Goal: Information Seeking & Learning: Learn about a topic

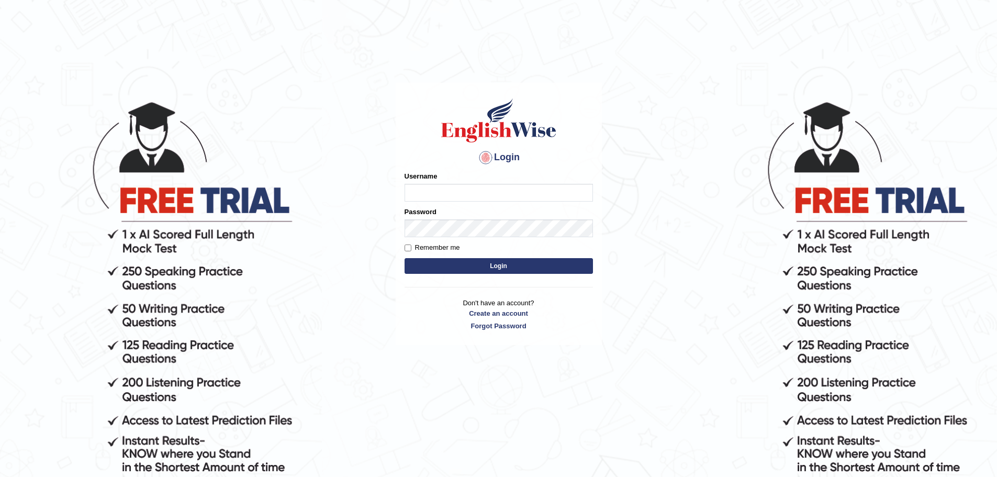
type input "sunjosh585"
click at [499, 269] on button "Login" at bounding box center [498, 266] width 188 height 16
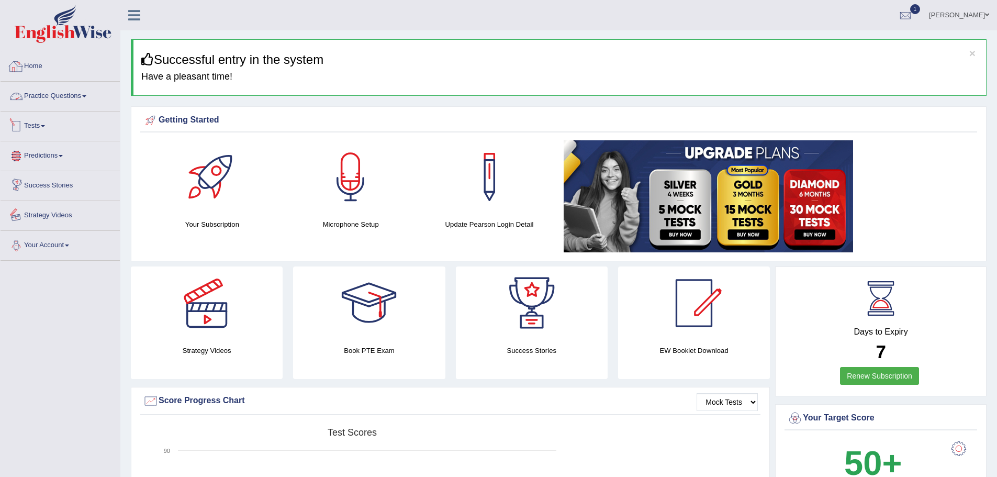
click at [120, 65] on link "Home" at bounding box center [60, 65] width 119 height 26
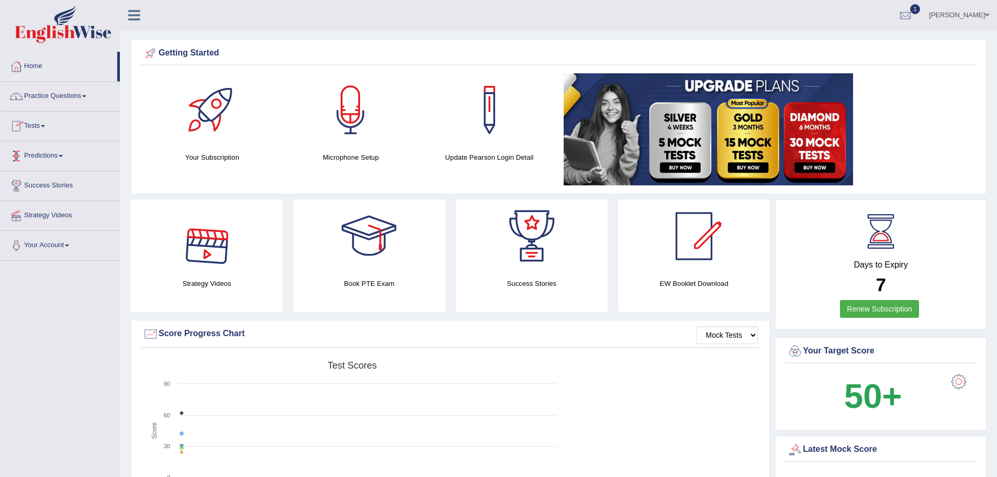
click at [120, 97] on link "Practice Questions" at bounding box center [60, 95] width 119 height 26
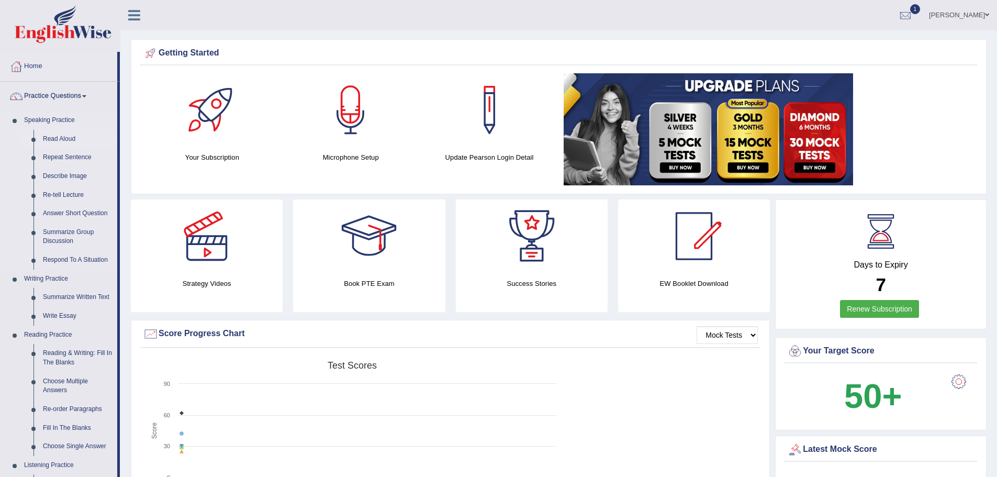
click at [117, 140] on link "Read Aloud" at bounding box center [77, 139] width 79 height 19
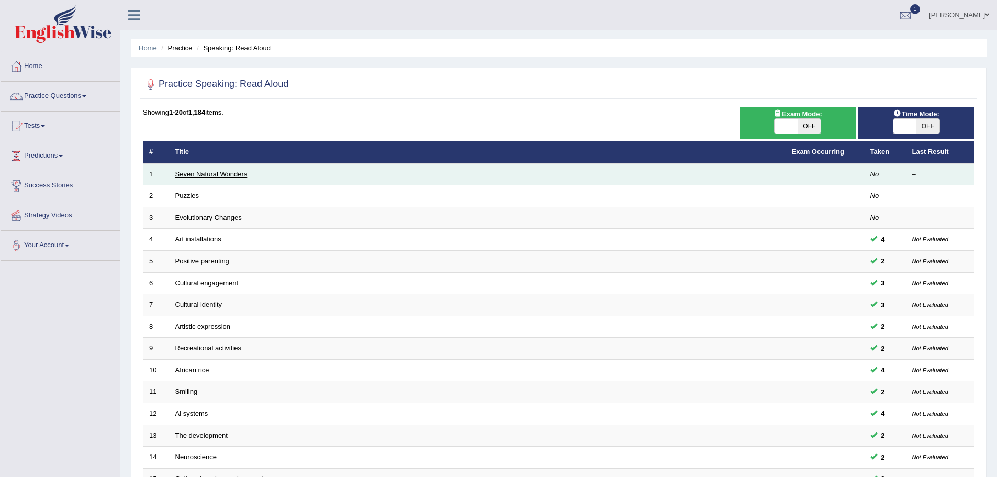
click at [247, 177] on link "Seven Natural Wonders" at bounding box center [211, 174] width 72 height 8
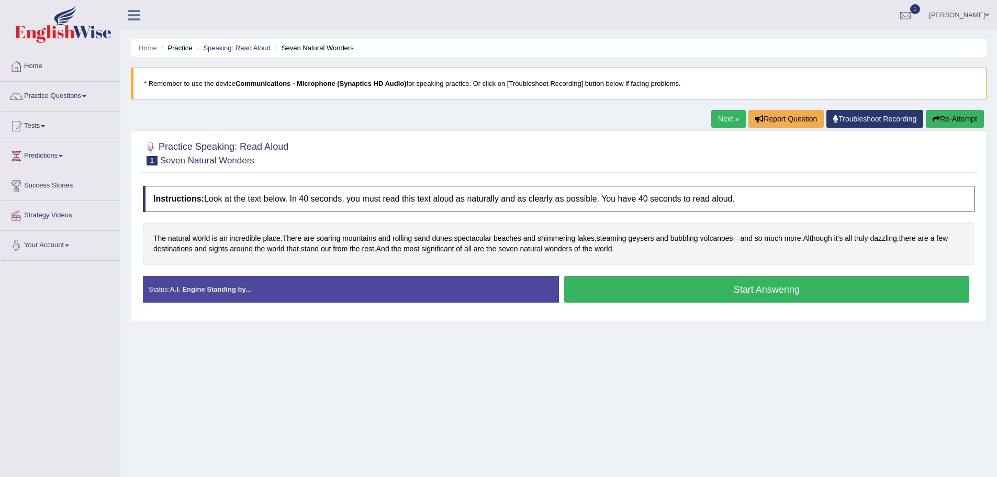
click at [730, 302] on button "Start Answering" at bounding box center [766, 289] width 405 height 27
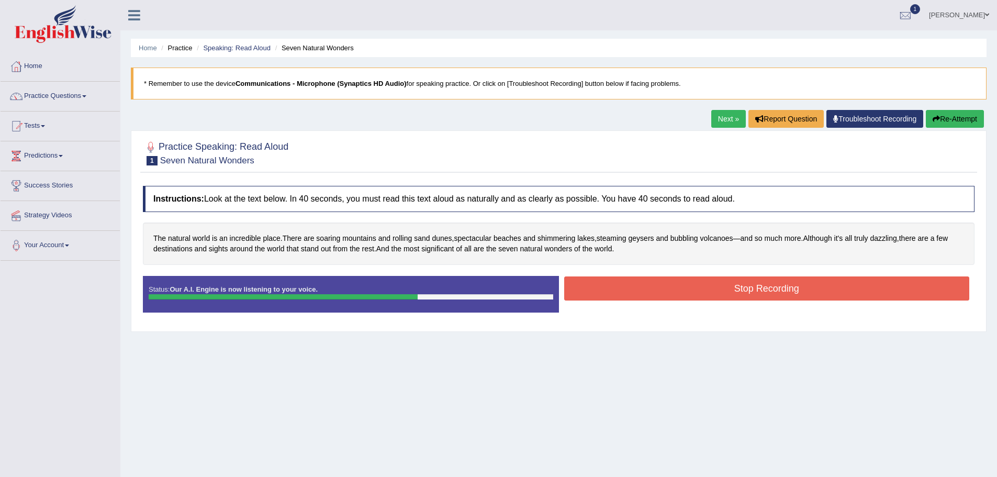
click at [718, 300] on button "Stop Recording" at bounding box center [766, 288] width 405 height 24
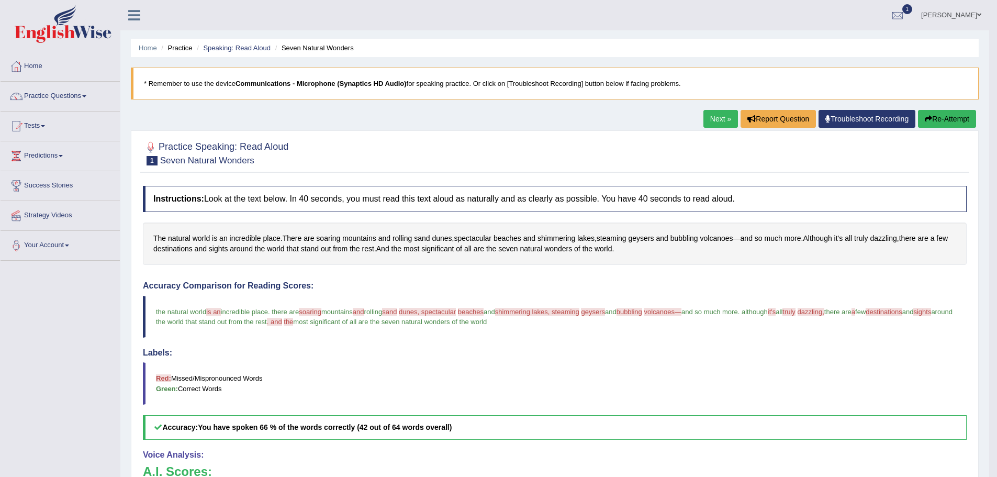
click at [703, 120] on link "Next »" at bounding box center [720, 119] width 35 height 18
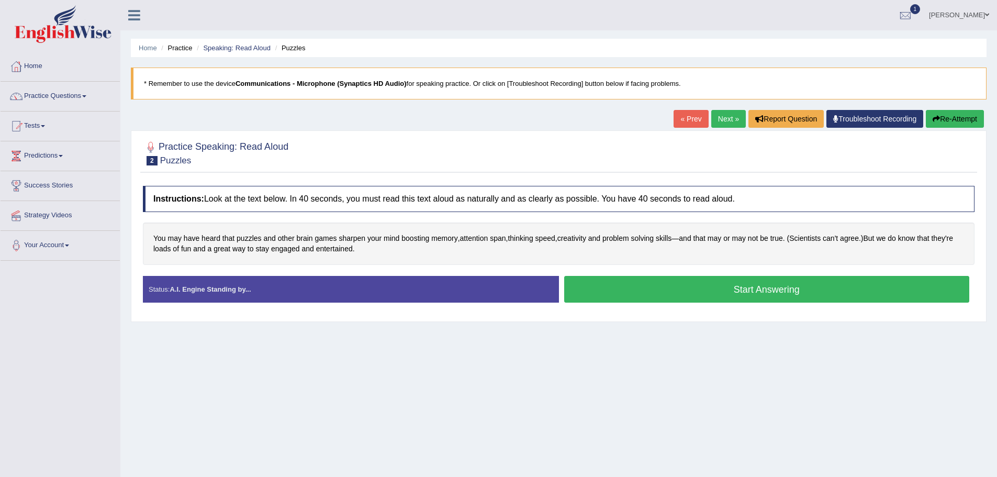
click at [714, 290] on button "Start Answering" at bounding box center [766, 289] width 405 height 27
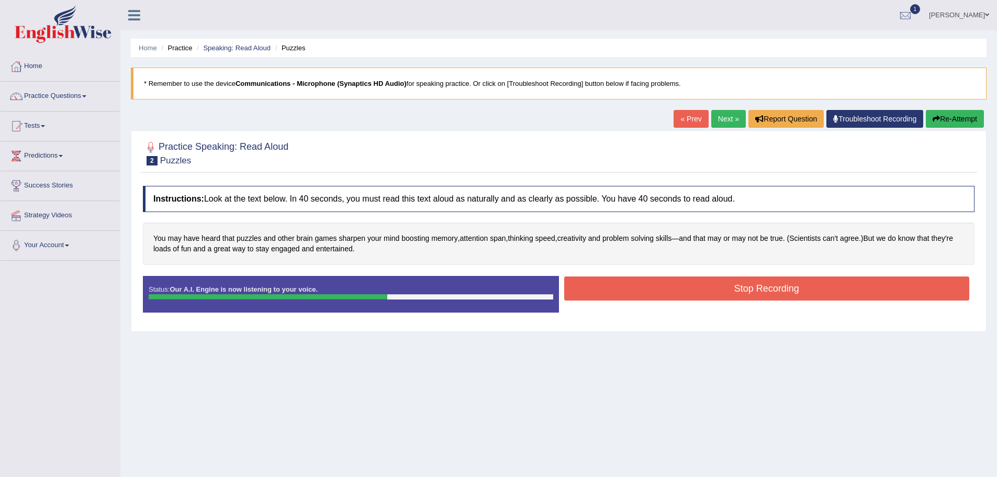
click at [727, 288] on button "Stop Recording" at bounding box center [766, 288] width 405 height 24
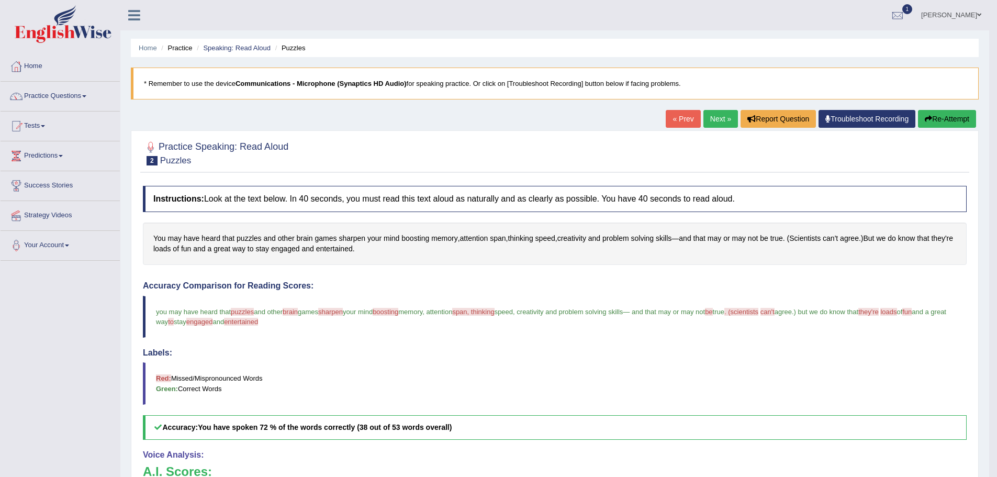
click at [703, 121] on link "Next »" at bounding box center [720, 119] width 35 height 18
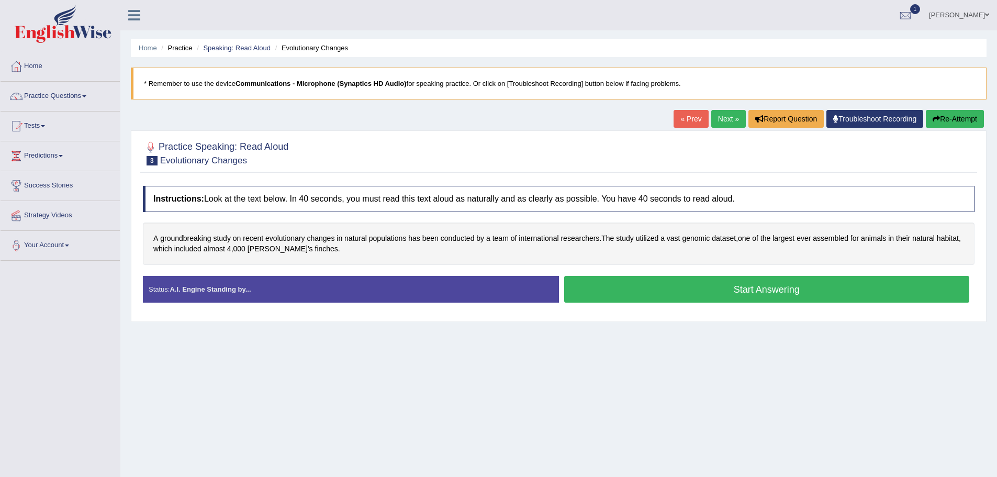
click at [686, 284] on button "Start Answering" at bounding box center [766, 289] width 405 height 27
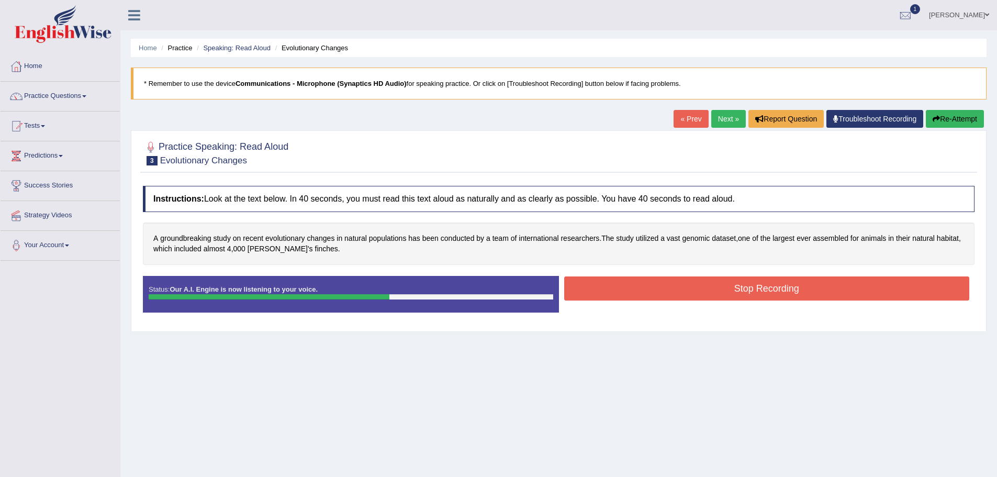
click at [715, 291] on button "Stop Recording" at bounding box center [766, 288] width 405 height 24
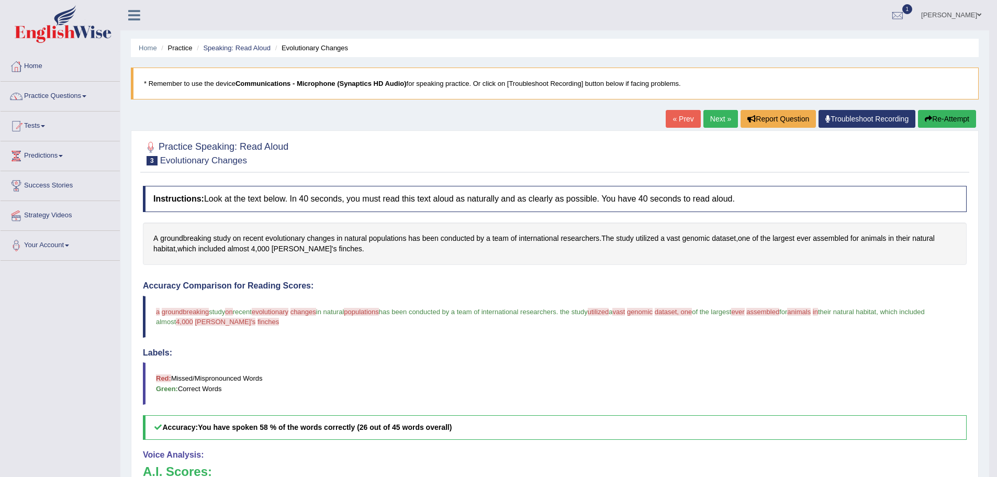
click at [703, 119] on link "Next »" at bounding box center [720, 119] width 35 height 18
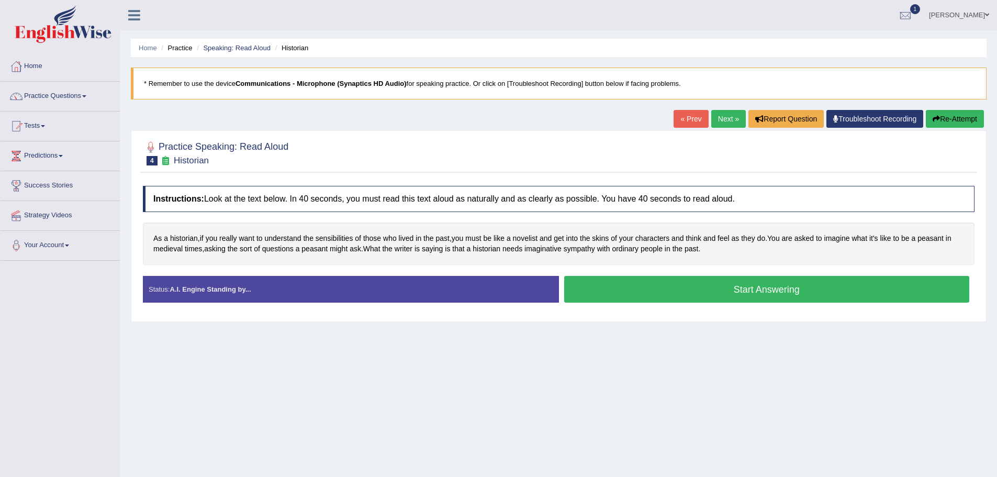
click at [720, 302] on button "Start Answering" at bounding box center [766, 289] width 405 height 27
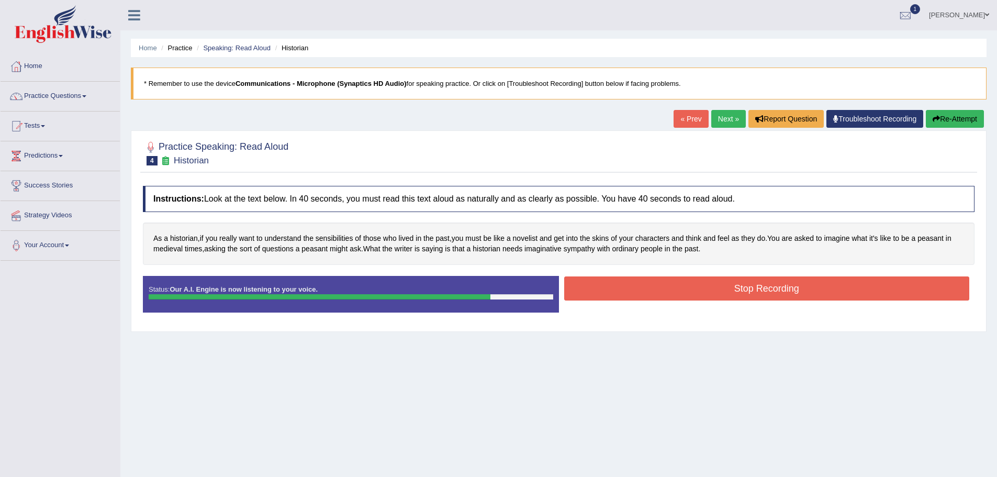
click at [707, 297] on button "Stop Recording" at bounding box center [766, 288] width 405 height 24
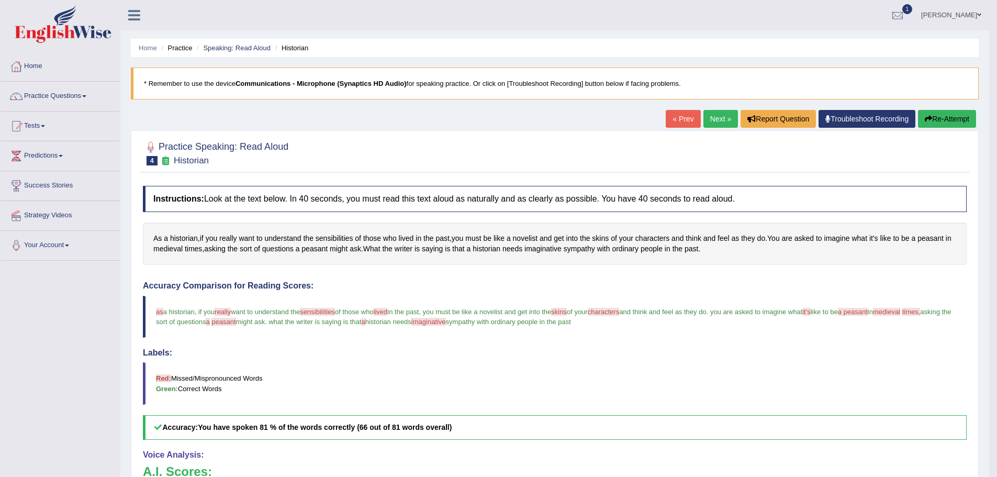
click at [703, 118] on link "Next »" at bounding box center [720, 119] width 35 height 18
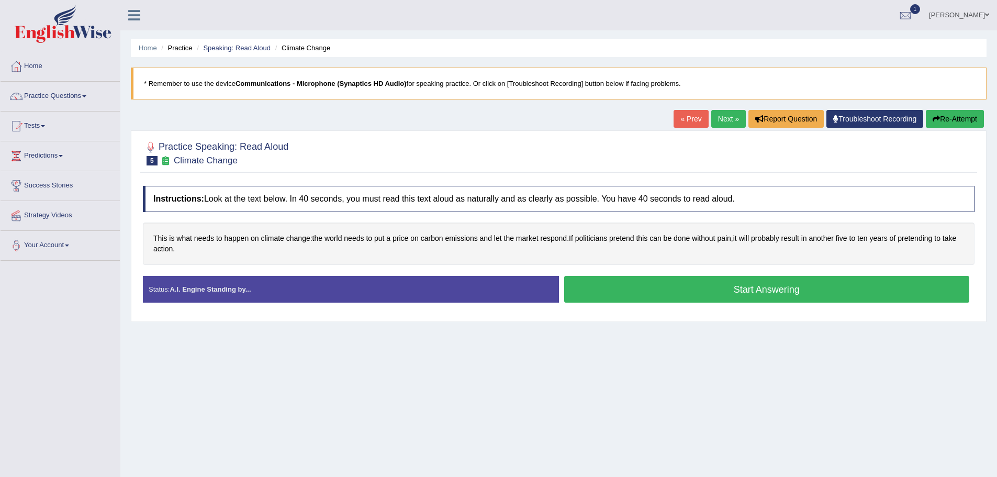
click at [717, 287] on button "Start Answering" at bounding box center [766, 289] width 405 height 27
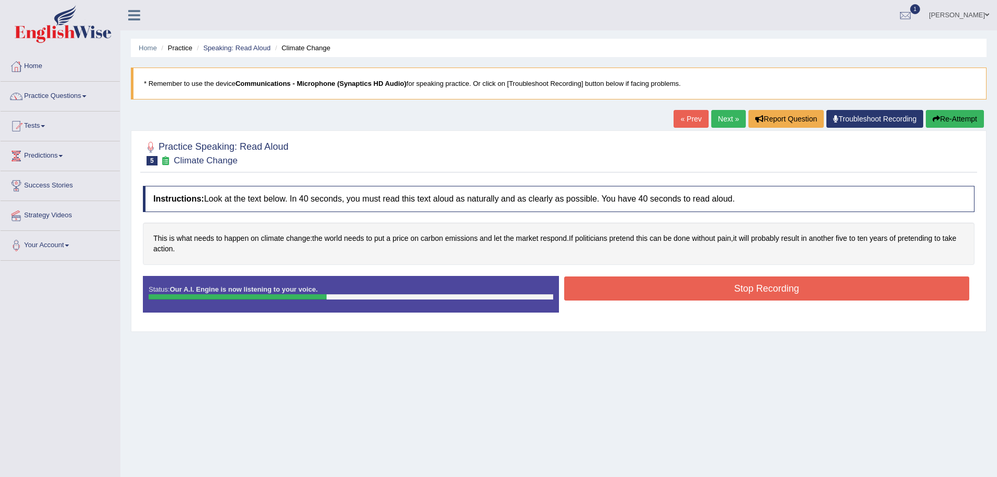
click at [746, 287] on button "Stop Recording" at bounding box center [766, 288] width 405 height 24
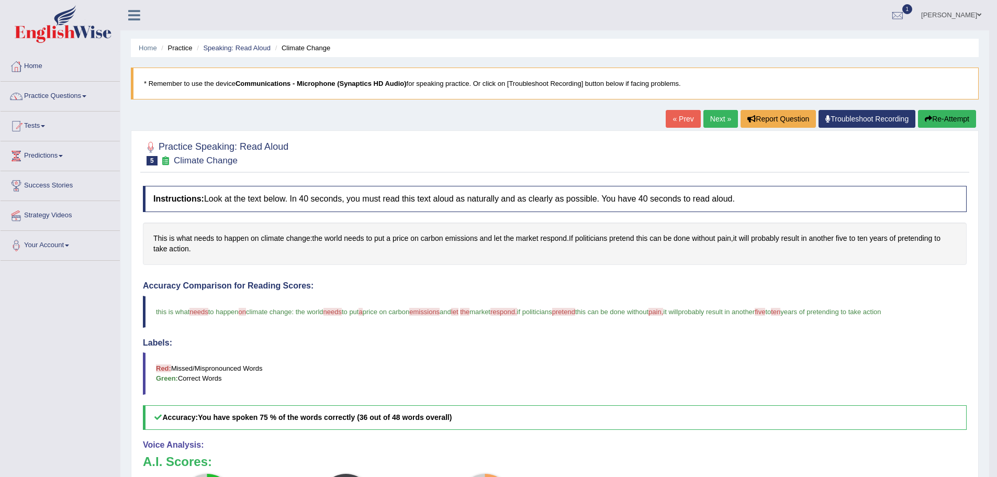
click at [703, 118] on link "Next »" at bounding box center [720, 119] width 35 height 18
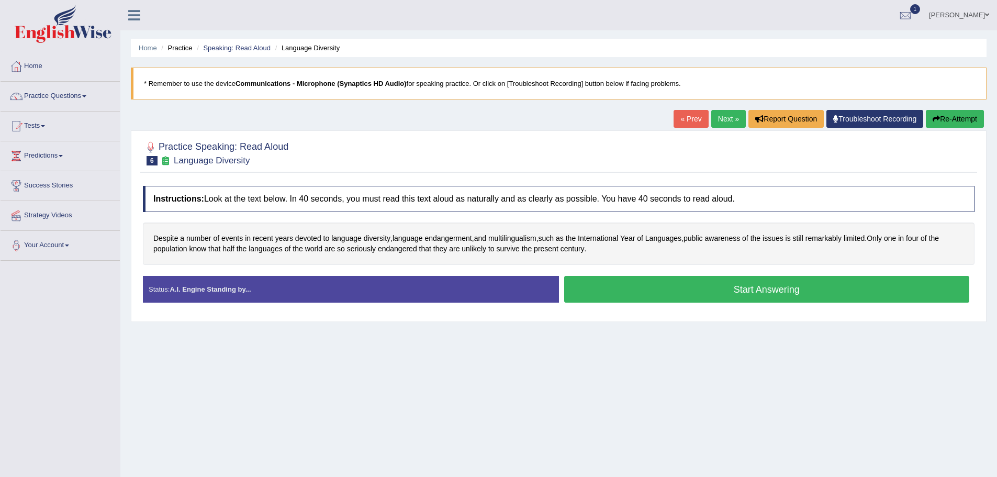
click at [717, 291] on button "Start Answering" at bounding box center [766, 289] width 405 height 27
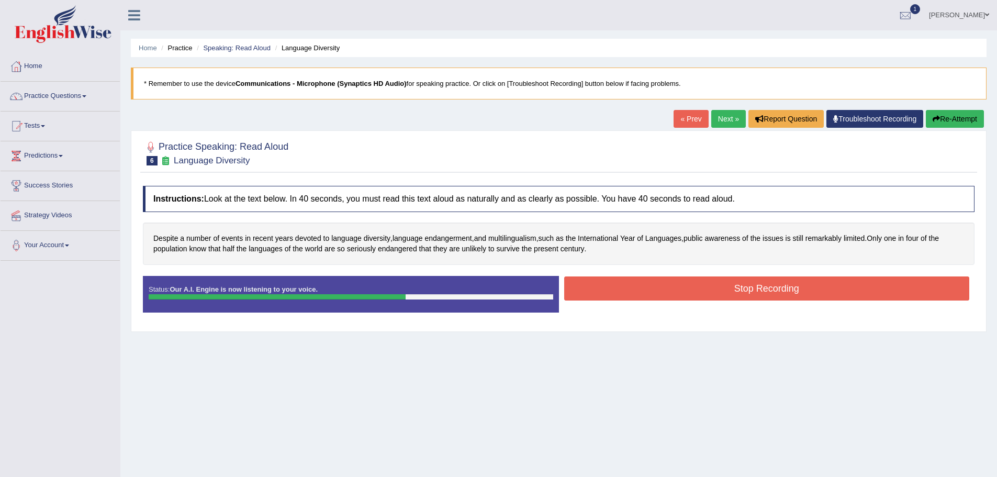
click at [753, 289] on button "Stop Recording" at bounding box center [766, 288] width 405 height 24
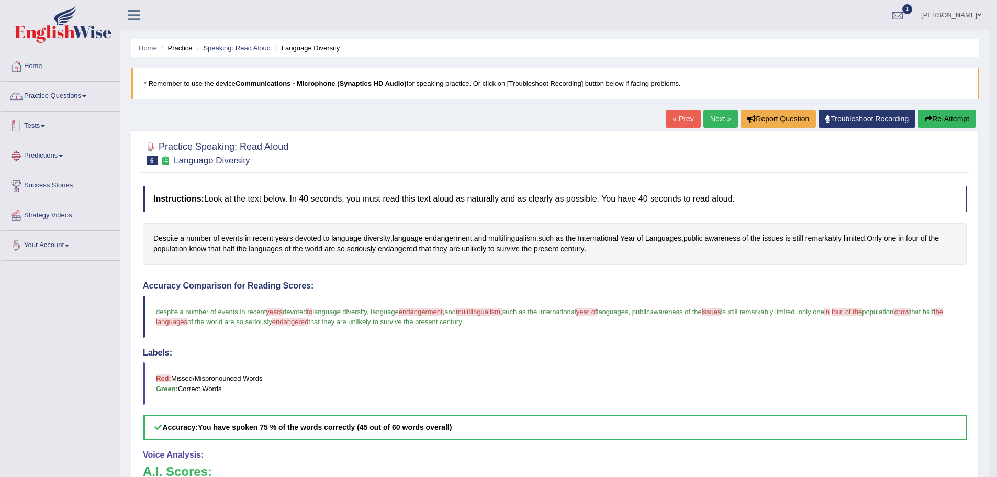
click at [120, 96] on link "Practice Questions" at bounding box center [60, 95] width 119 height 26
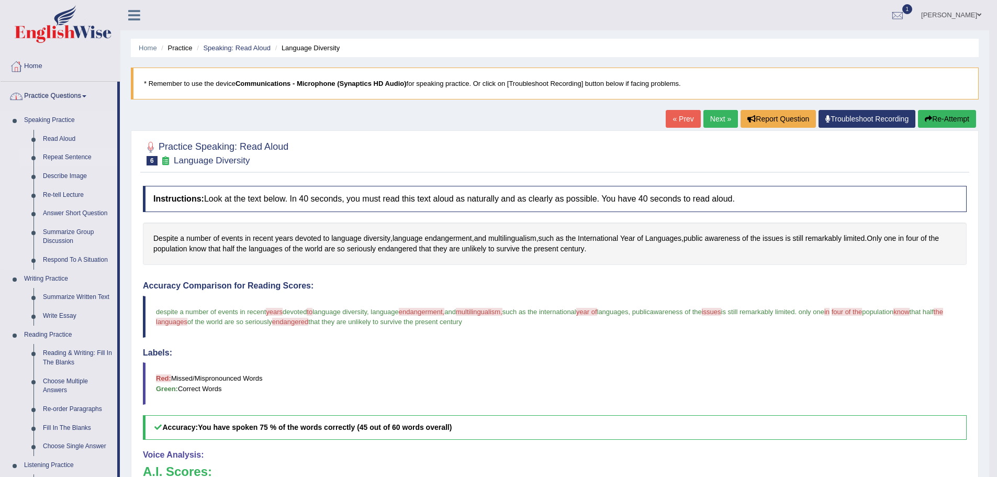
click at [117, 157] on link "Repeat Sentence" at bounding box center [77, 157] width 79 height 19
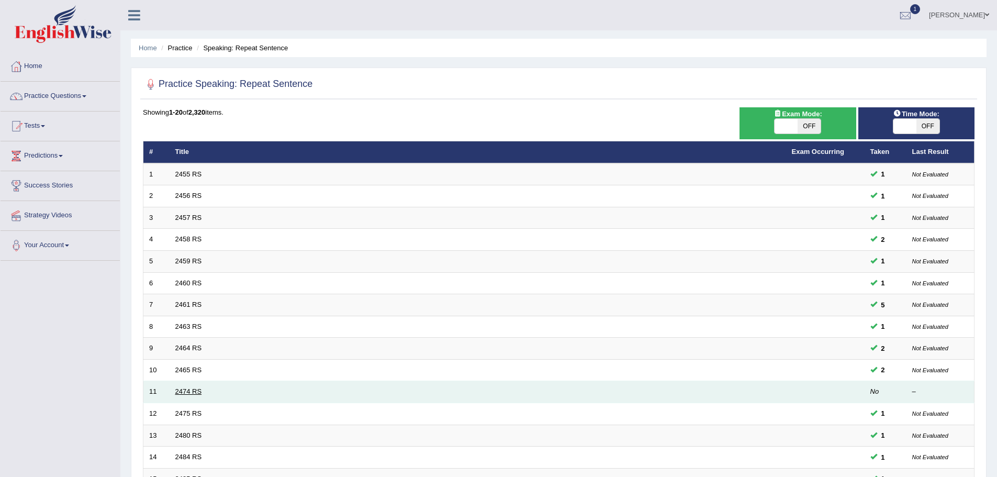
click at [202, 391] on link "2474 RS" at bounding box center [188, 391] width 27 height 8
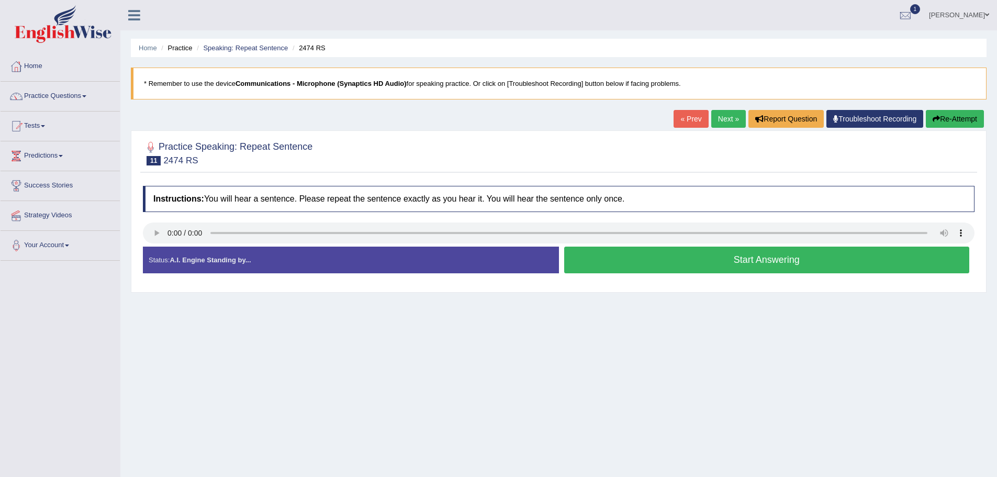
click at [698, 264] on button "Start Answering" at bounding box center [766, 259] width 405 height 27
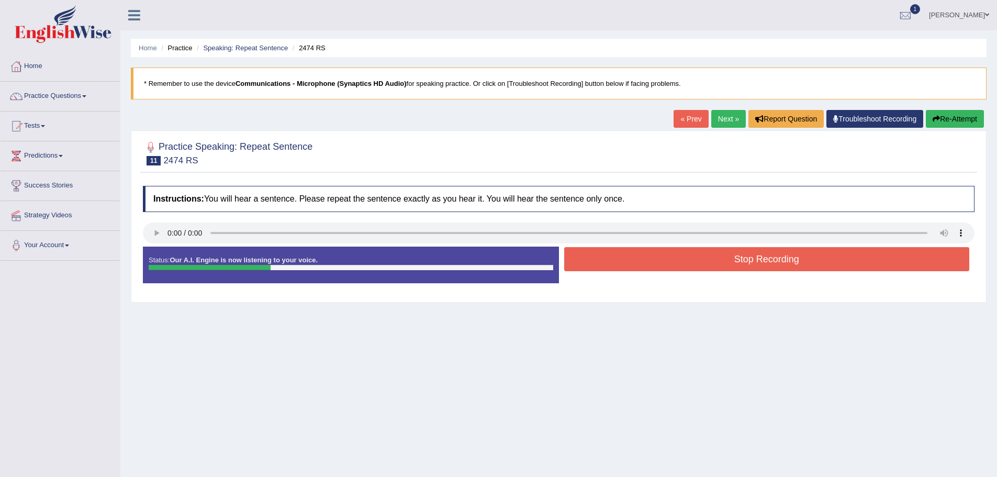
click at [689, 255] on button "Stop Recording" at bounding box center [766, 259] width 405 height 24
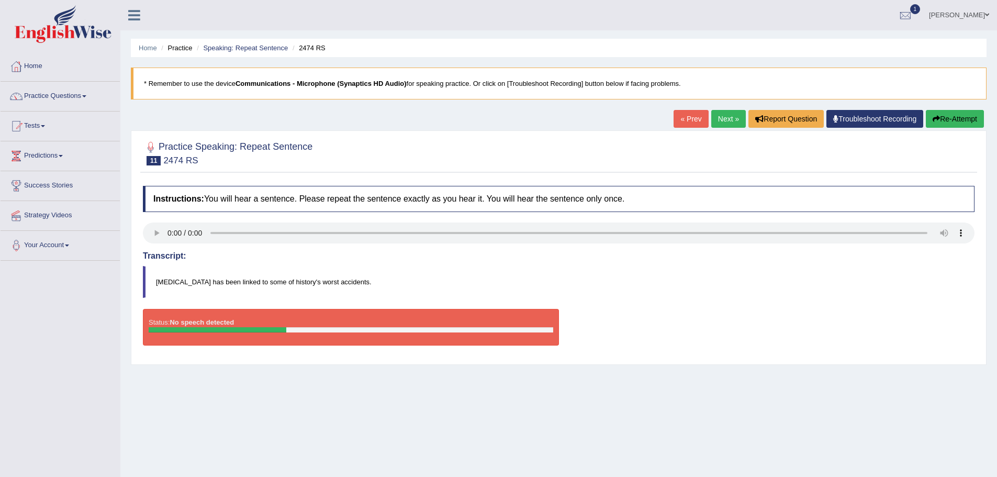
drag, startPoint x: 849, startPoint y: 117, endPoint x: 866, endPoint y: 115, distance: 17.4
click at [926, 116] on button "Re-Attempt" at bounding box center [955, 119] width 58 height 18
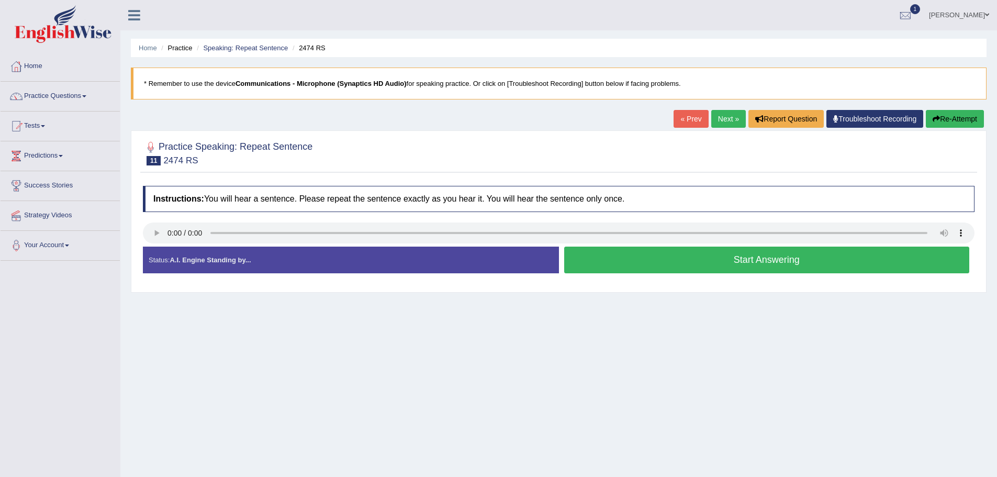
click at [707, 263] on button "Start Answering" at bounding box center [766, 259] width 405 height 27
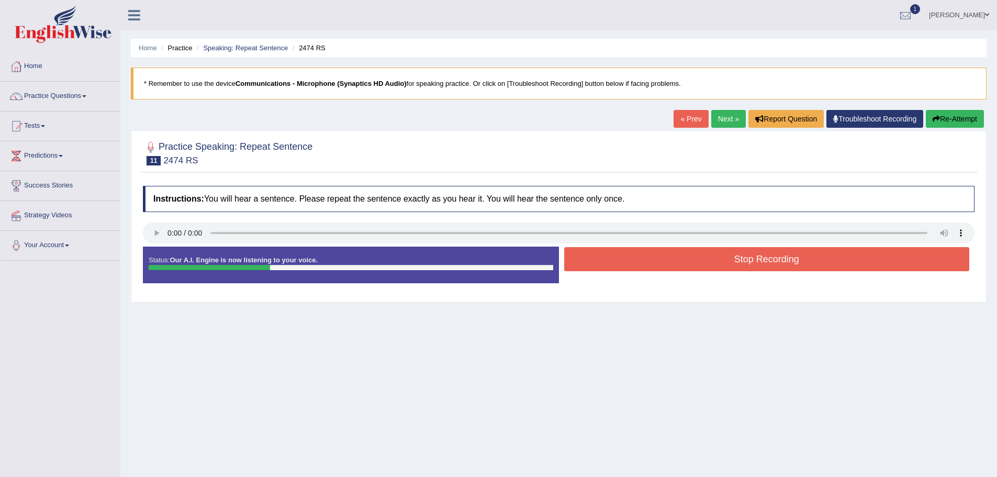
click at [707, 263] on button "Stop Recording" at bounding box center [766, 259] width 405 height 24
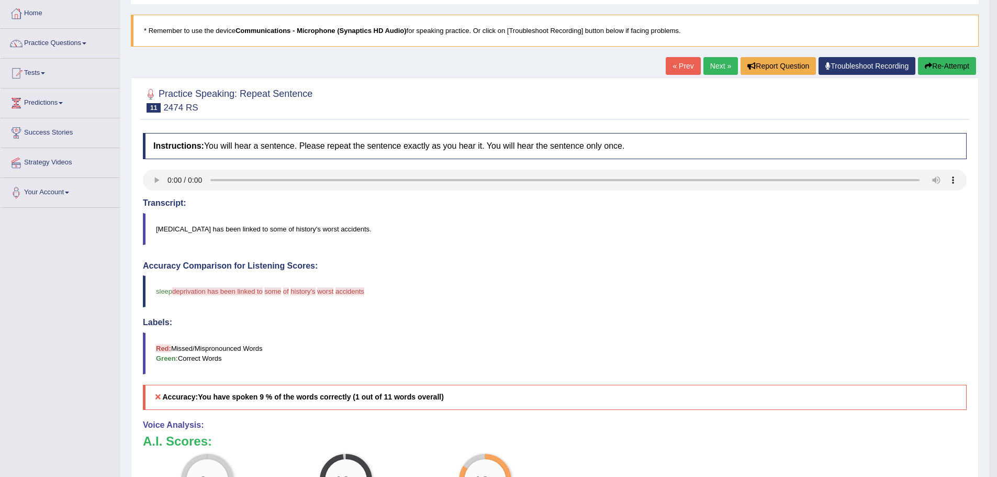
scroll to position [52, 0]
click at [918, 67] on button "Re-Attempt" at bounding box center [947, 67] width 58 height 18
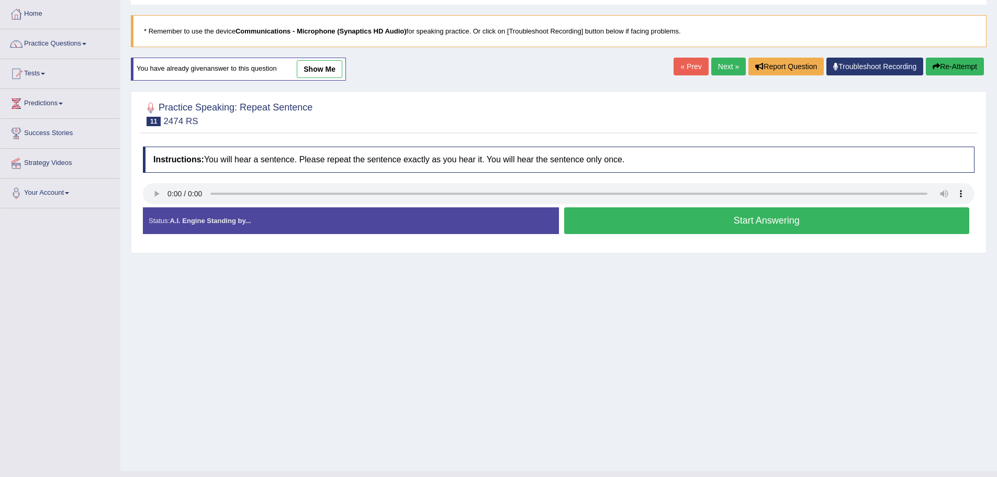
click at [733, 224] on button "Start Answering" at bounding box center [766, 220] width 405 height 27
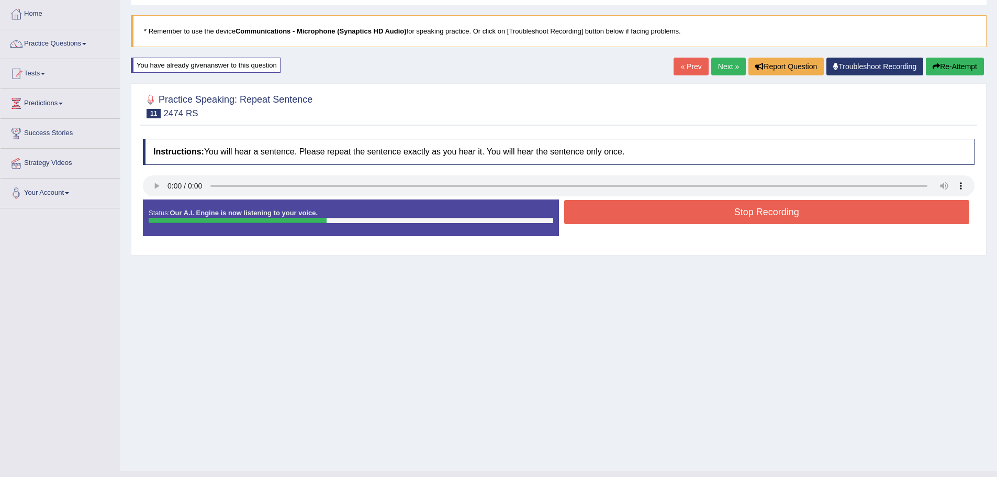
click at [741, 216] on button "Stop Recording" at bounding box center [766, 212] width 405 height 24
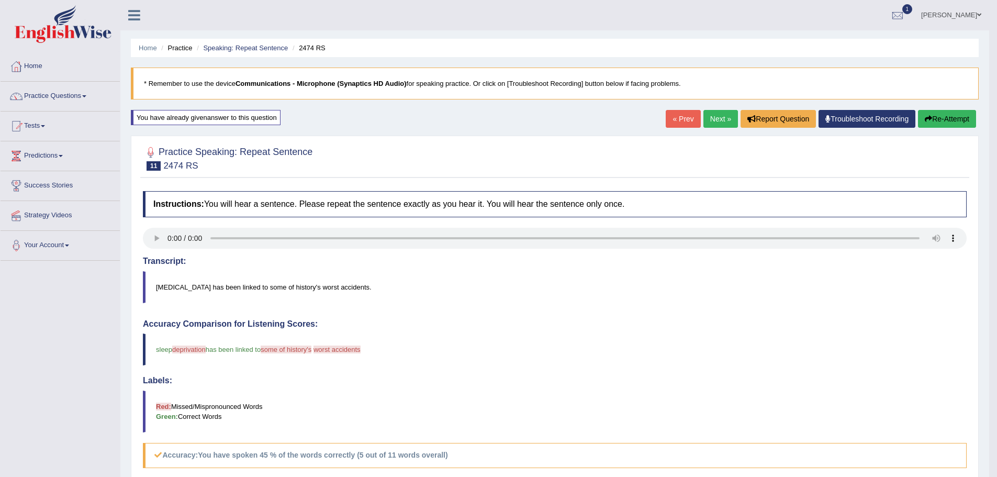
click at [703, 118] on link "Next »" at bounding box center [720, 119] width 35 height 18
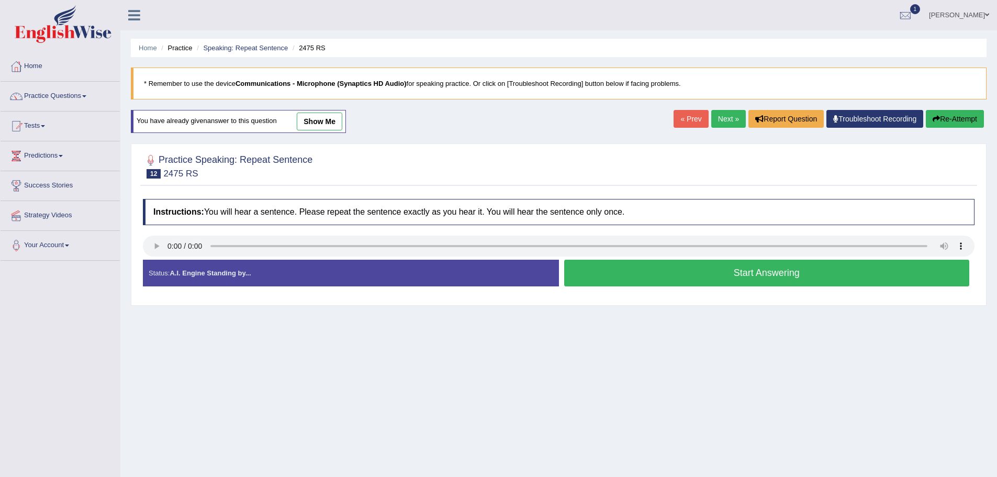
click at [726, 277] on button "Start Answering" at bounding box center [766, 273] width 405 height 27
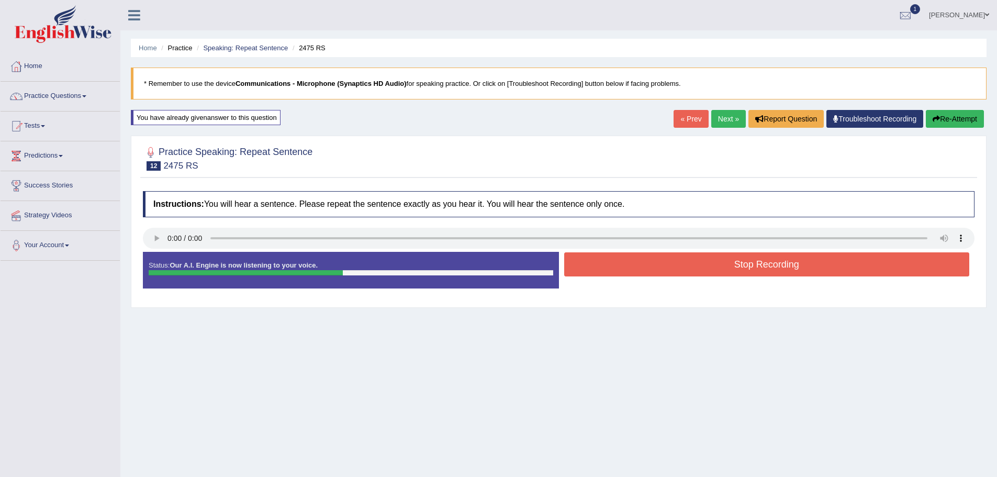
click at [738, 265] on button "Stop Recording" at bounding box center [766, 264] width 405 height 24
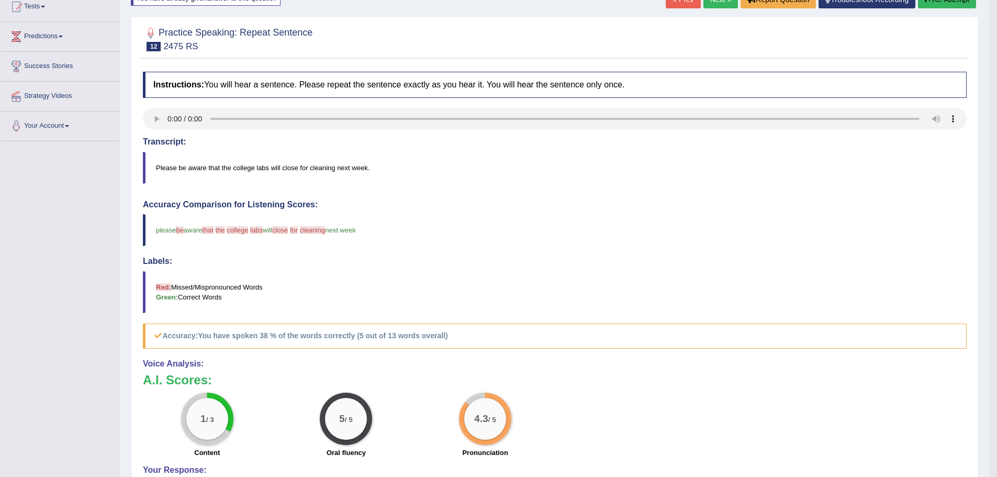
scroll to position [27, 0]
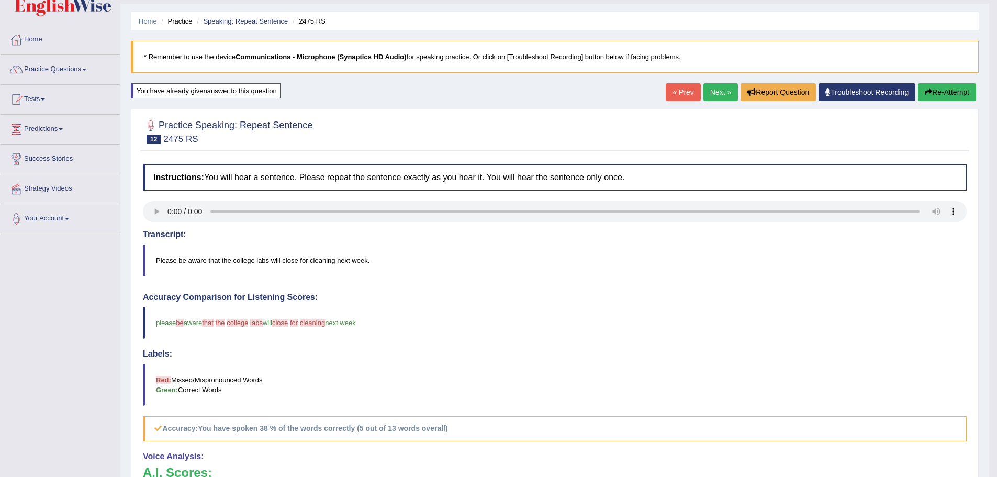
click at [703, 92] on link "Next »" at bounding box center [720, 92] width 35 height 18
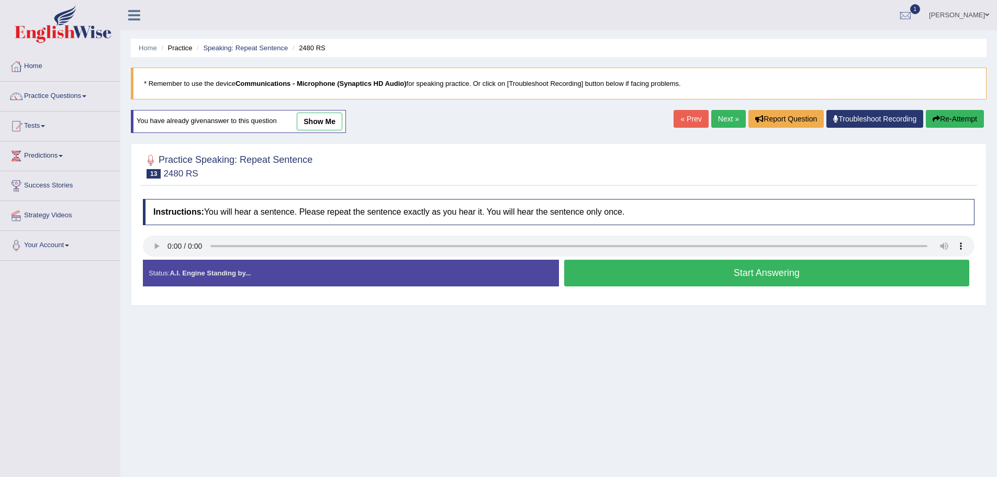
click at [726, 277] on button "Start Answering" at bounding box center [766, 273] width 405 height 27
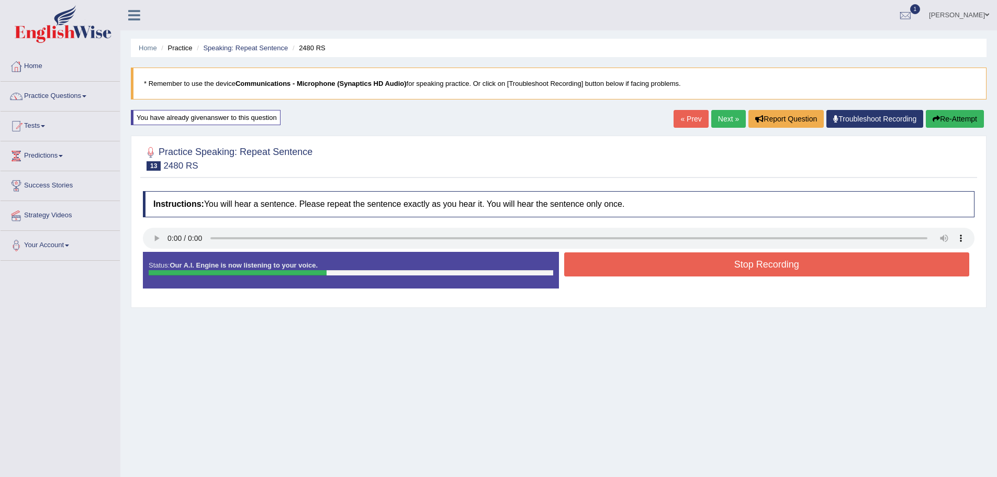
click at [734, 265] on button "Stop Recording" at bounding box center [766, 264] width 405 height 24
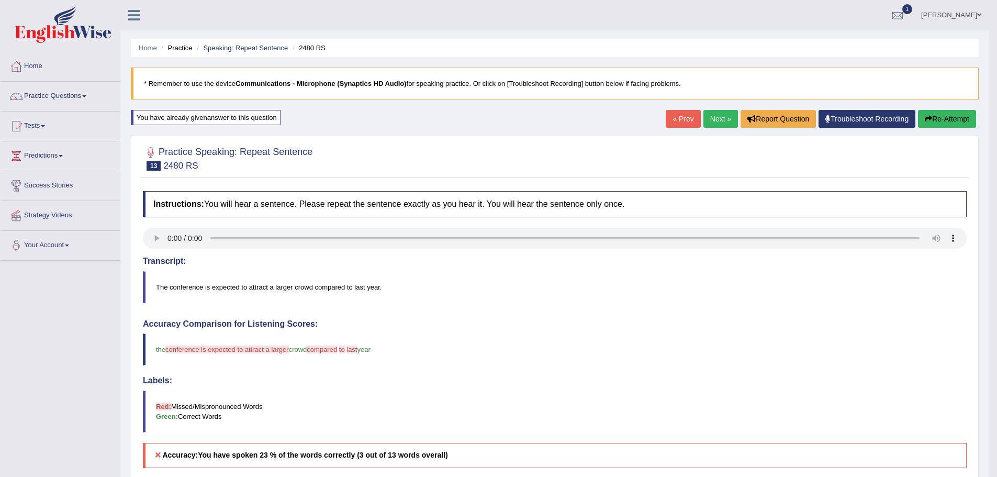
click at [918, 115] on button "Re-Attempt" at bounding box center [947, 119] width 58 height 18
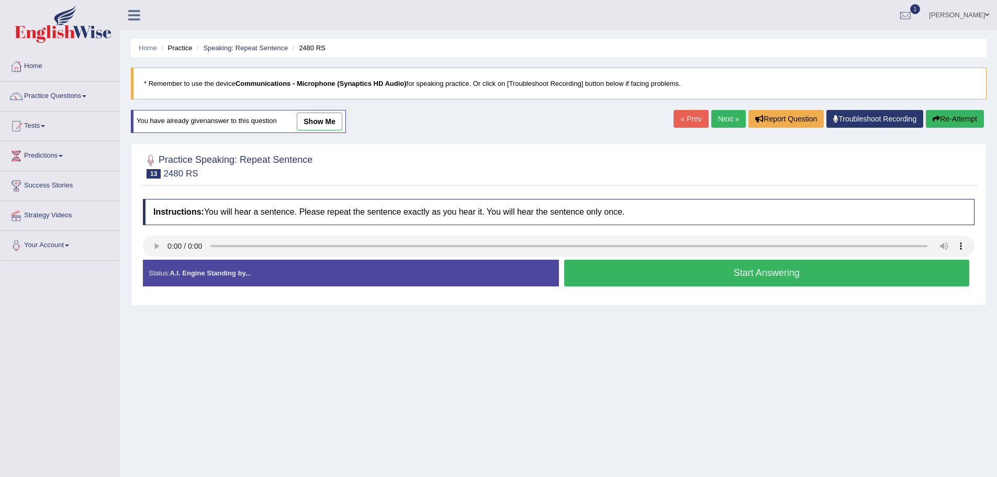
click at [691, 277] on button "Start Answering" at bounding box center [766, 273] width 405 height 27
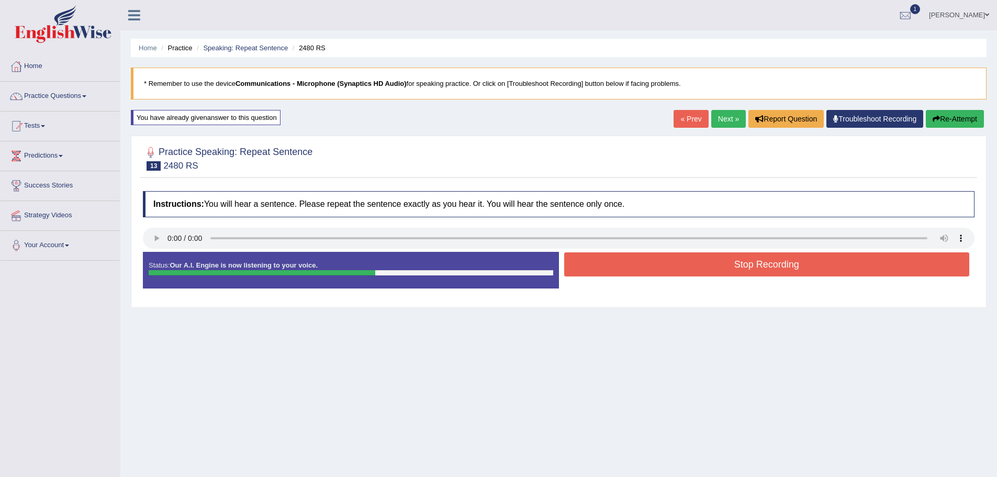
click at [758, 265] on button "Stop Recording" at bounding box center [766, 264] width 405 height 24
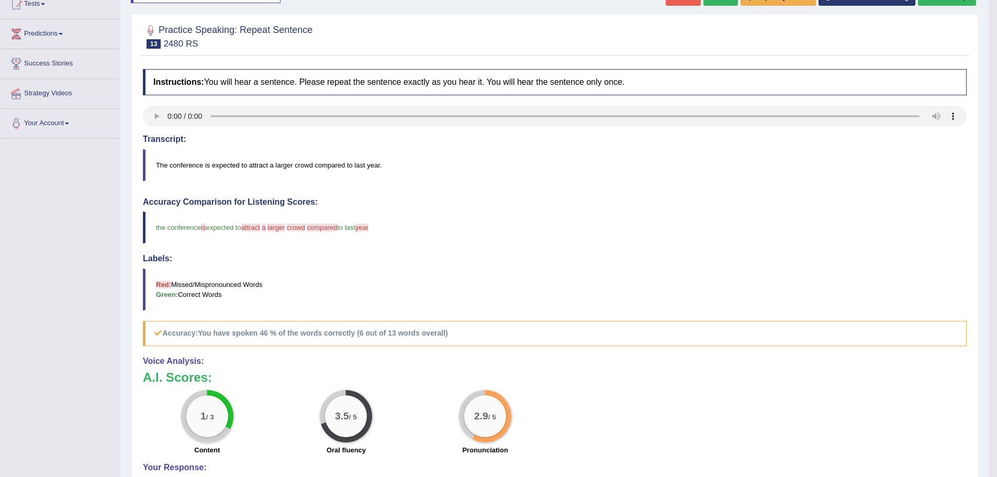
scroll to position [27, 0]
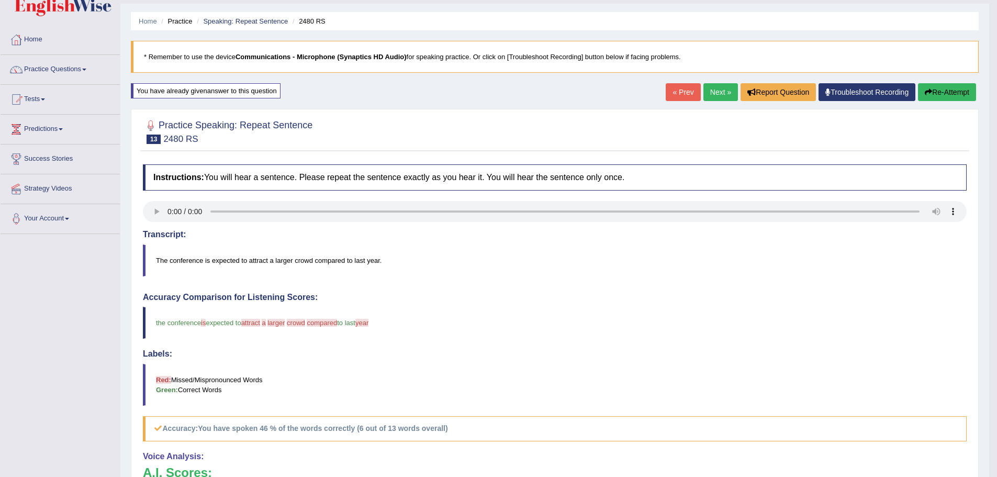
click at [703, 93] on link "Next »" at bounding box center [720, 92] width 35 height 18
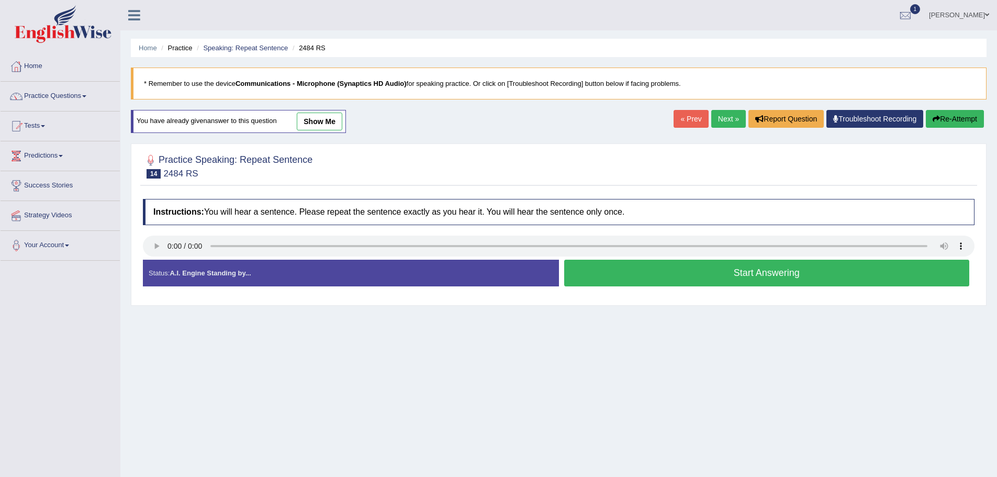
click at [773, 276] on button "Start Answering" at bounding box center [766, 273] width 405 height 27
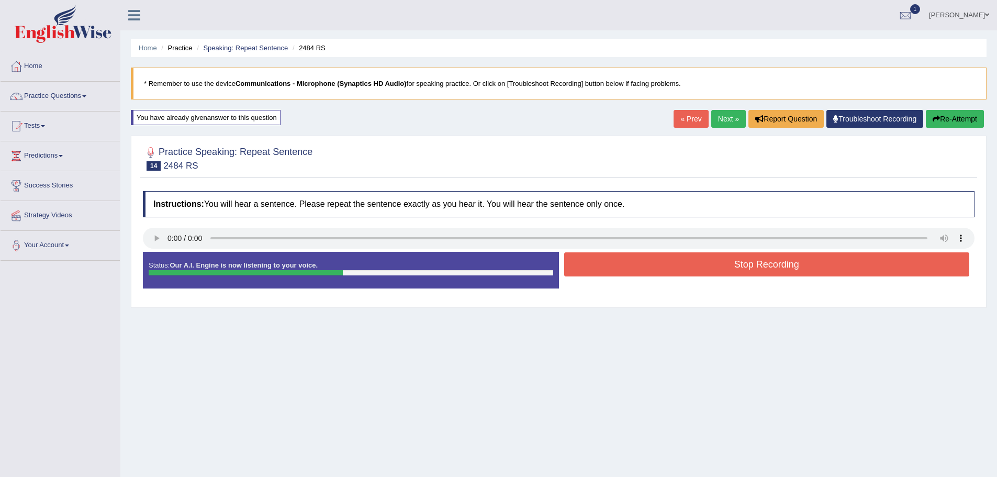
click at [747, 258] on button "Stop Recording" at bounding box center [766, 264] width 405 height 24
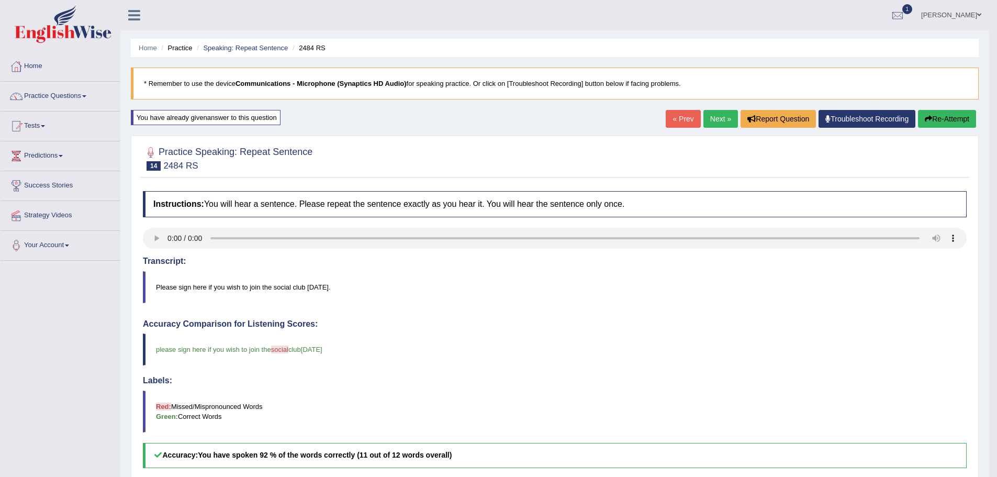
click at [703, 119] on link "Next »" at bounding box center [720, 119] width 35 height 18
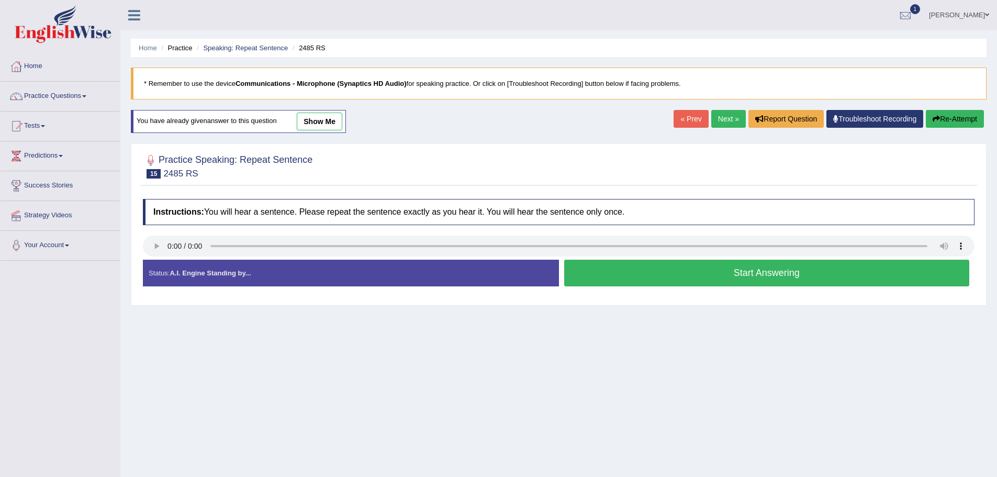
click at [731, 276] on button "Start Answering" at bounding box center [766, 273] width 405 height 27
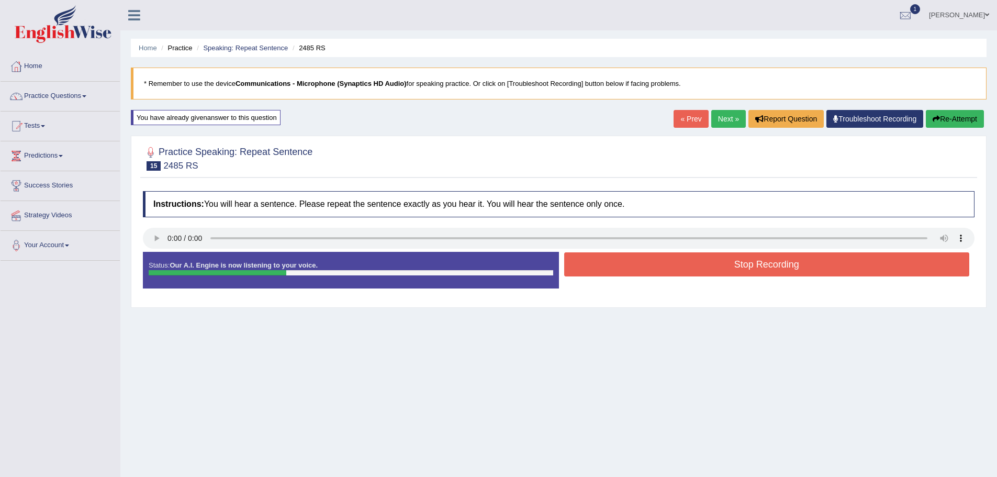
click at [734, 261] on button "Stop Recording" at bounding box center [766, 264] width 405 height 24
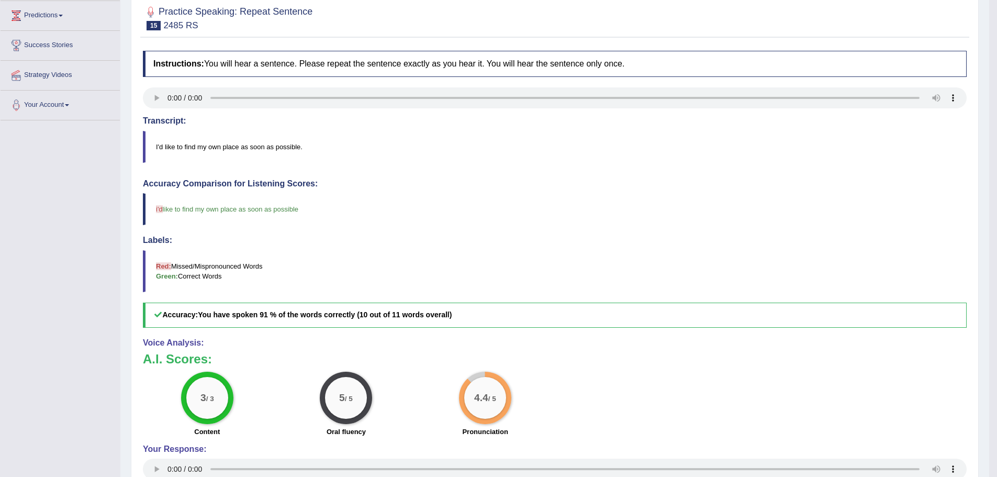
scroll to position [27, 0]
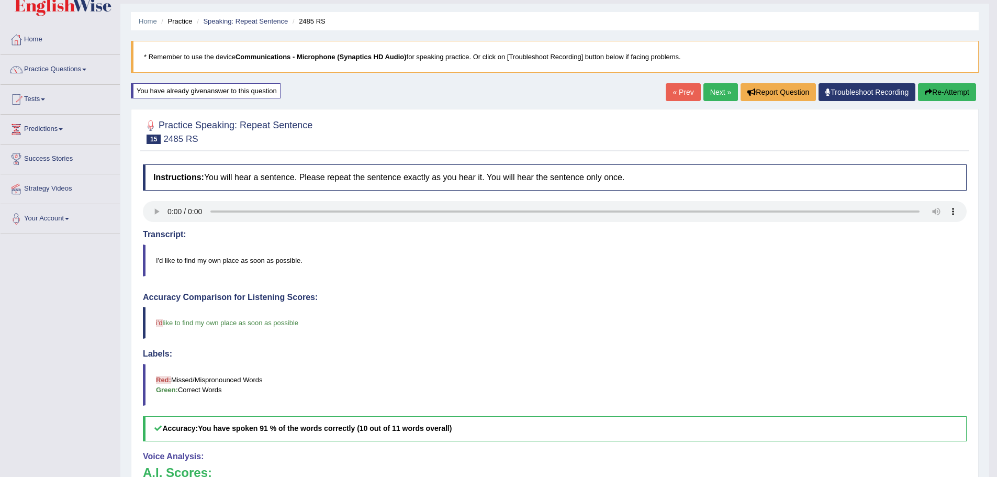
click at [703, 87] on link "Next »" at bounding box center [720, 92] width 35 height 18
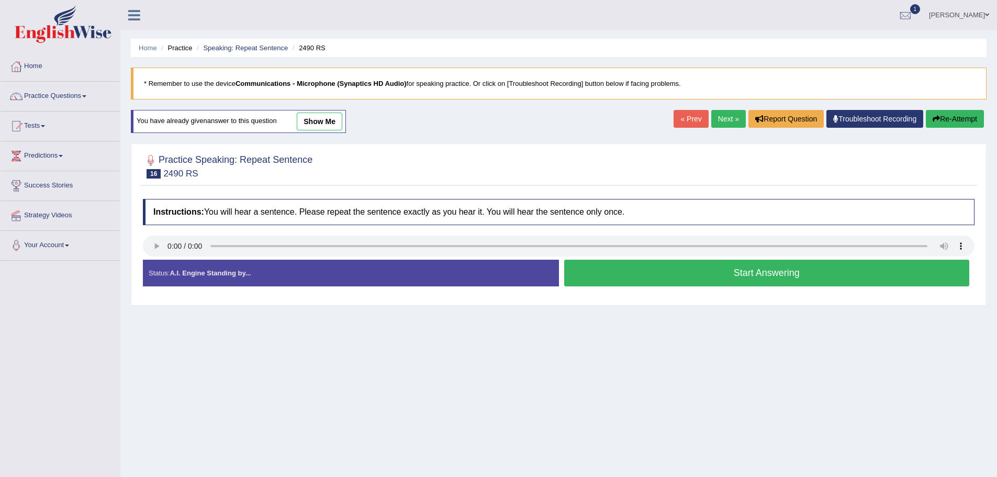
click at [750, 277] on button "Start Answering" at bounding box center [766, 273] width 405 height 27
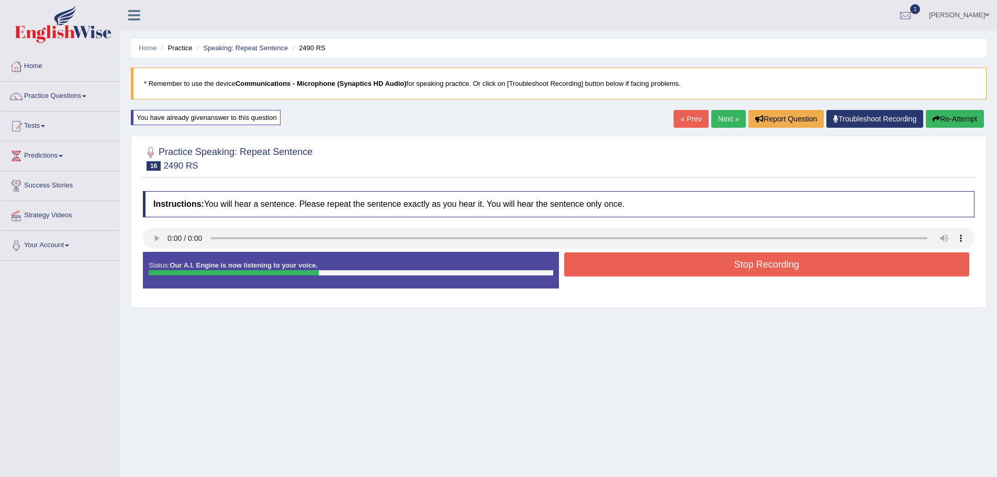
click at [714, 263] on button "Stop Recording" at bounding box center [766, 264] width 405 height 24
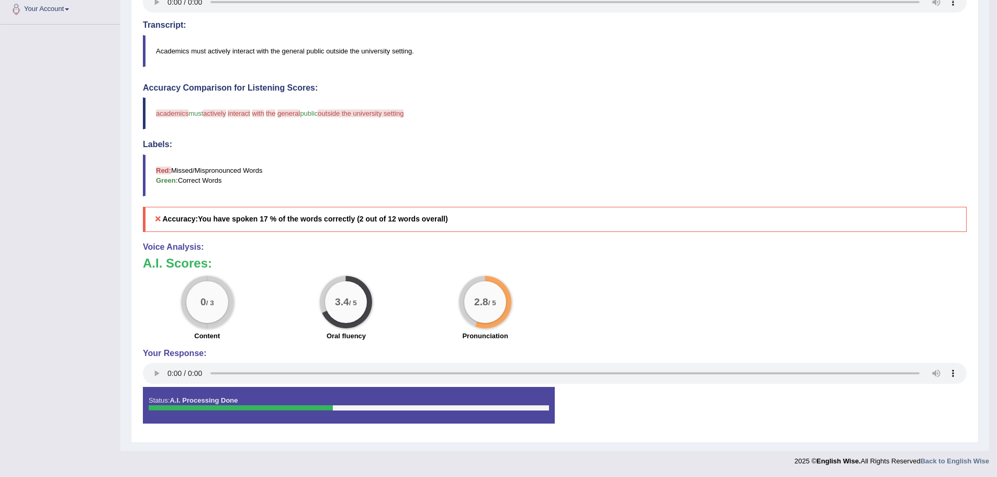
scroll to position [27, 0]
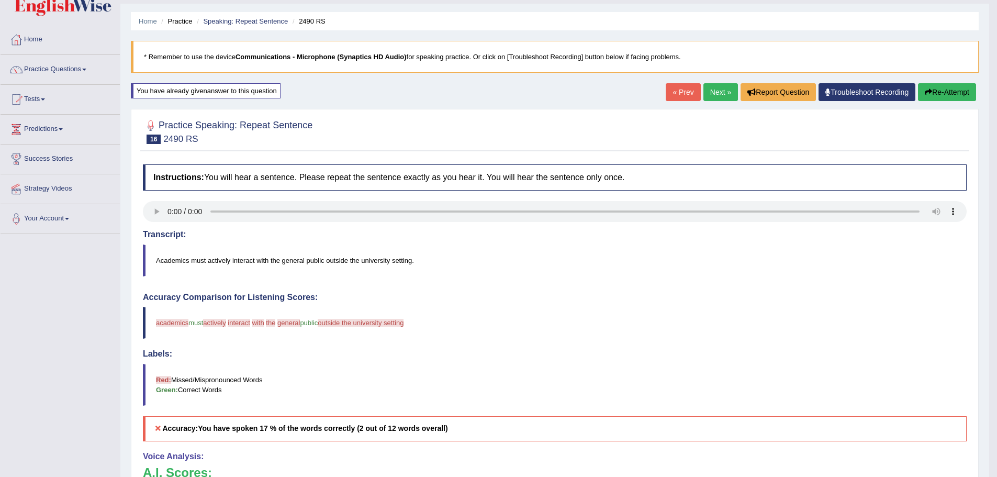
click at [918, 89] on button "Re-Attempt" at bounding box center [947, 92] width 58 height 18
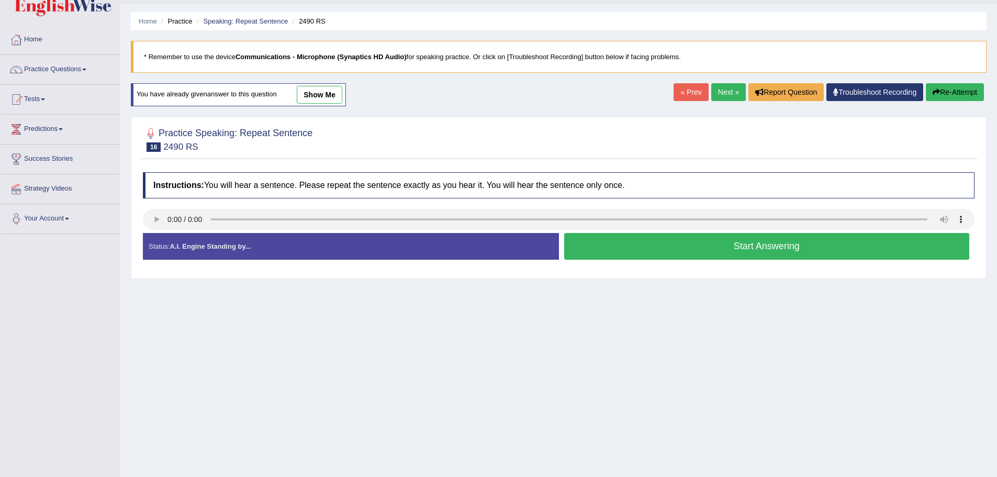
scroll to position [27, 0]
click at [726, 250] on button "Start Answering" at bounding box center [766, 246] width 405 height 27
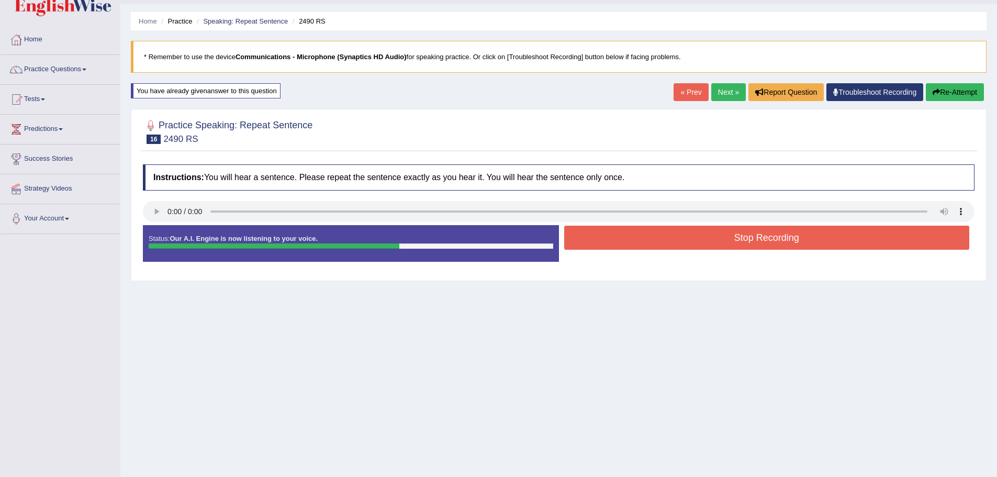
click at [719, 237] on button "Stop Recording" at bounding box center [766, 238] width 405 height 24
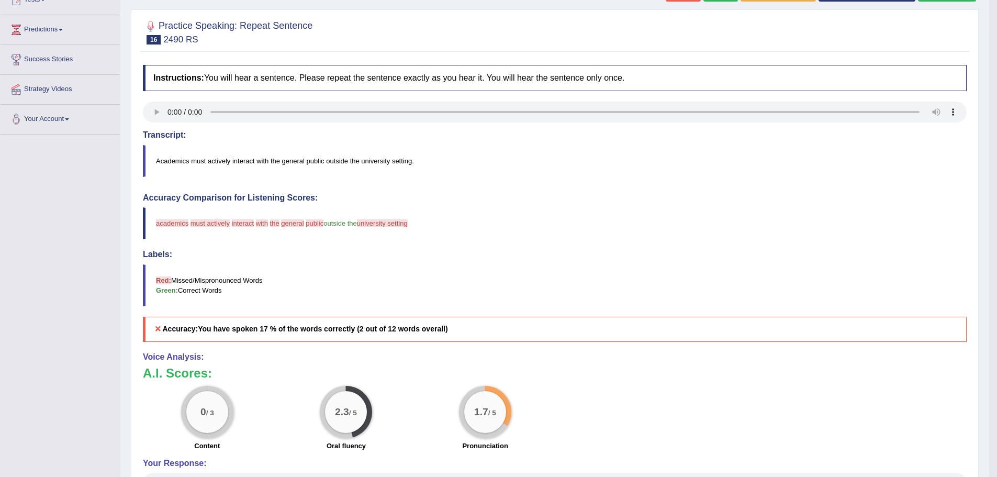
scroll to position [0, 0]
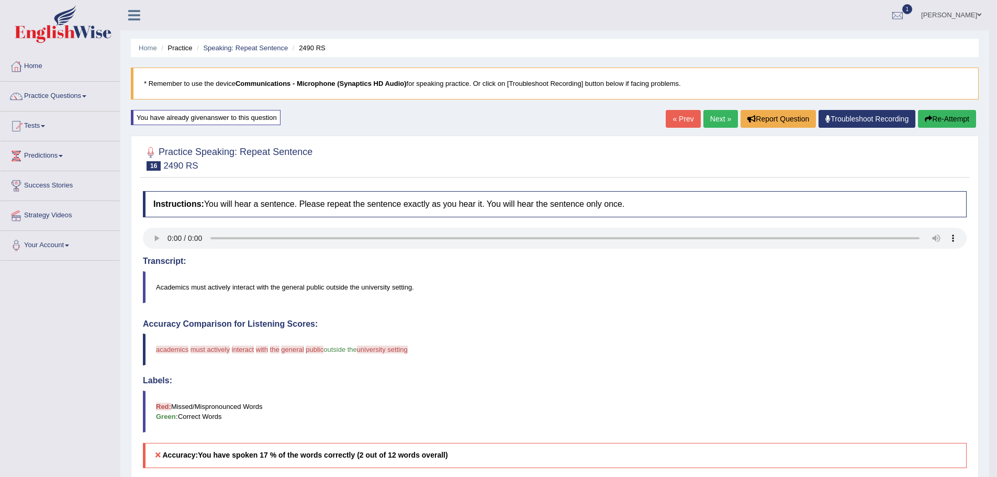
click at [703, 118] on link "Next »" at bounding box center [720, 119] width 35 height 18
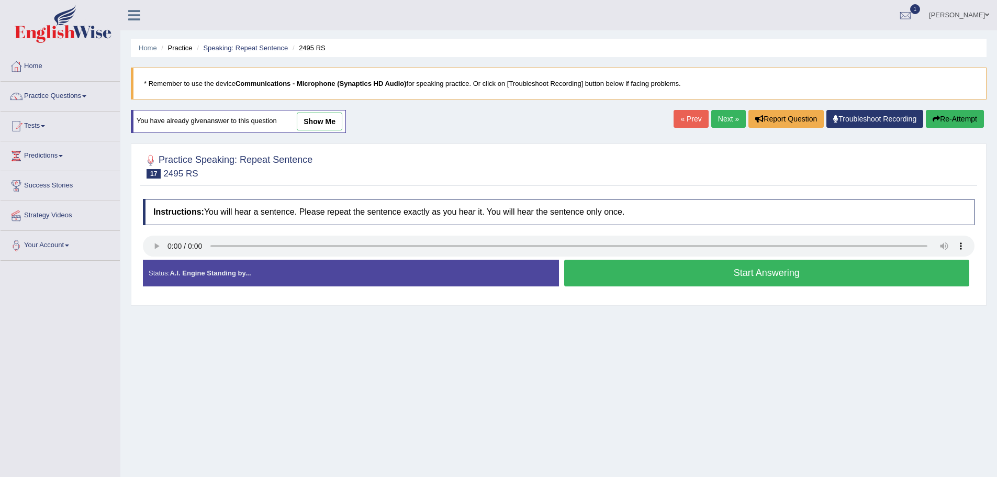
click at [720, 276] on button "Start Answering" at bounding box center [766, 273] width 405 height 27
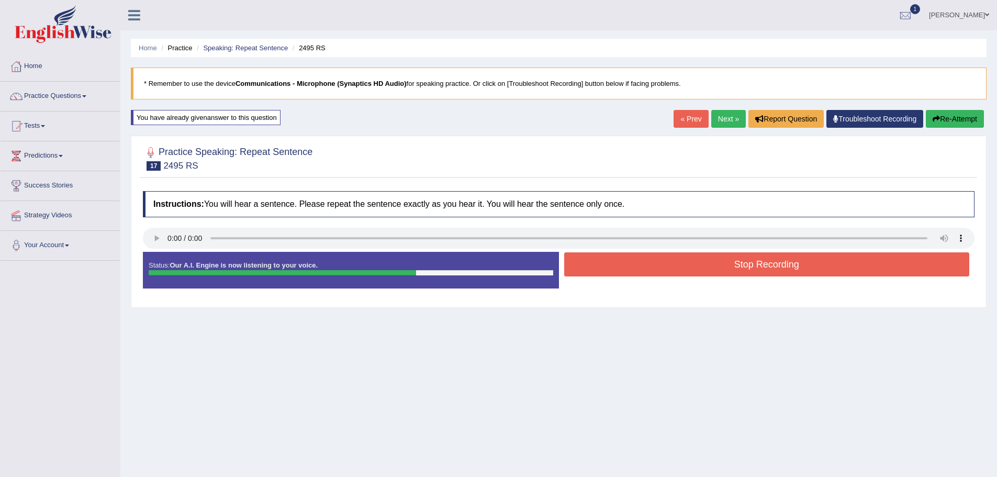
click at [700, 259] on button "Stop Recording" at bounding box center [766, 264] width 405 height 24
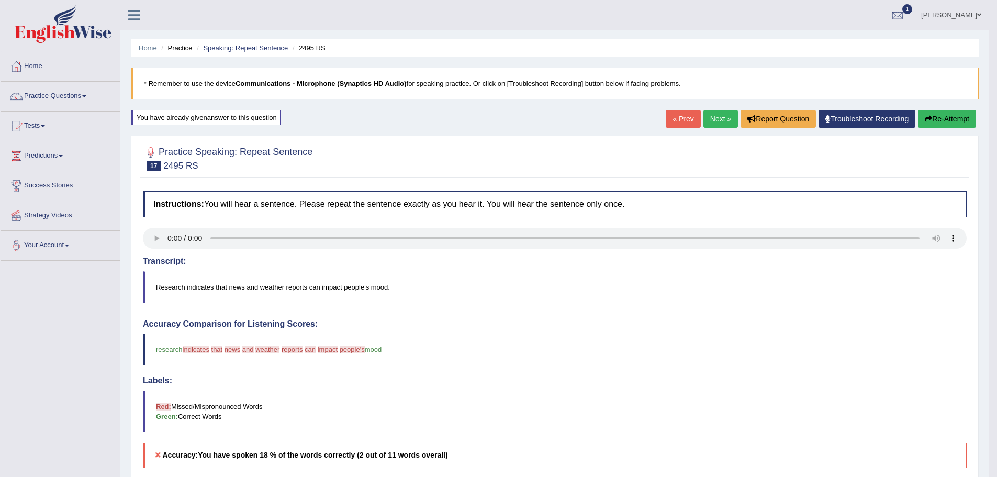
click at [918, 121] on button "Re-Attempt" at bounding box center [947, 119] width 58 height 18
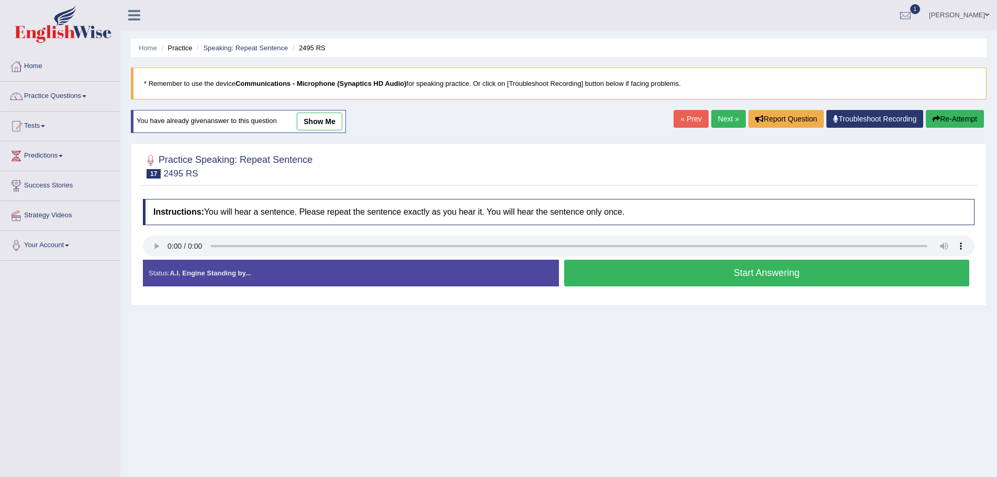
click at [733, 274] on button "Start Answering" at bounding box center [766, 273] width 405 height 27
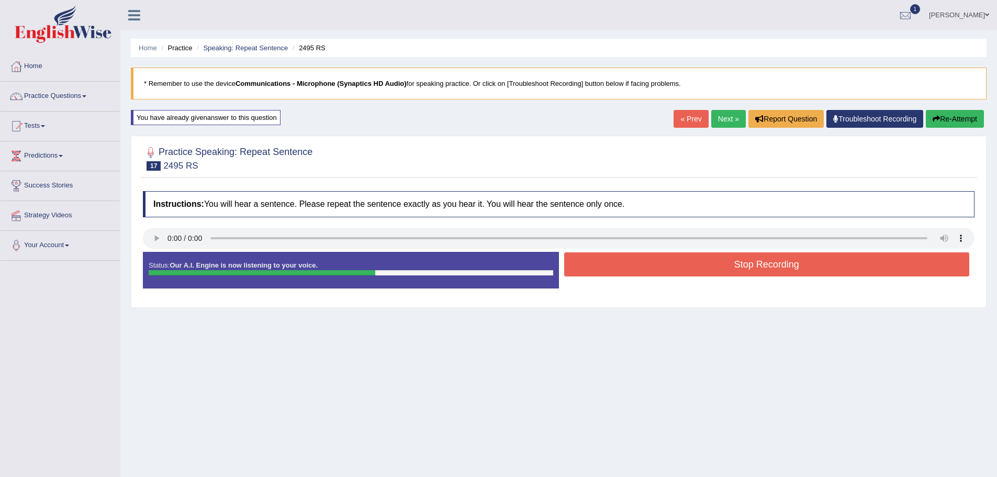
click at [711, 266] on button "Stop Recording" at bounding box center [766, 264] width 405 height 24
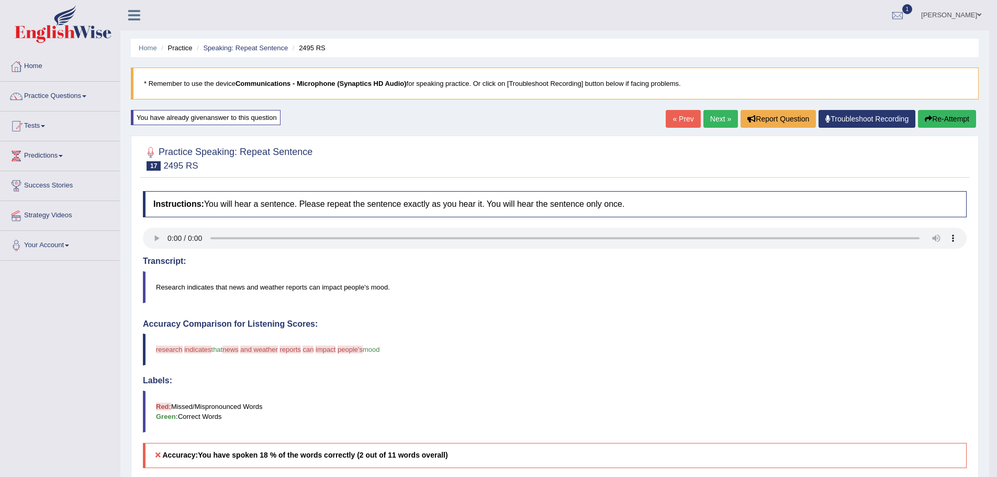
click at [703, 116] on link "Next »" at bounding box center [720, 119] width 35 height 18
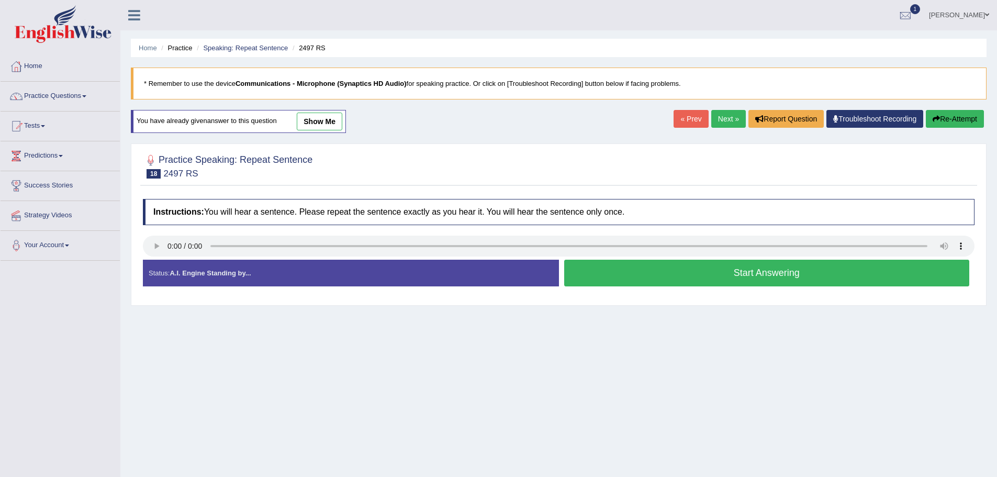
click at [739, 277] on button "Start Answering" at bounding box center [766, 273] width 405 height 27
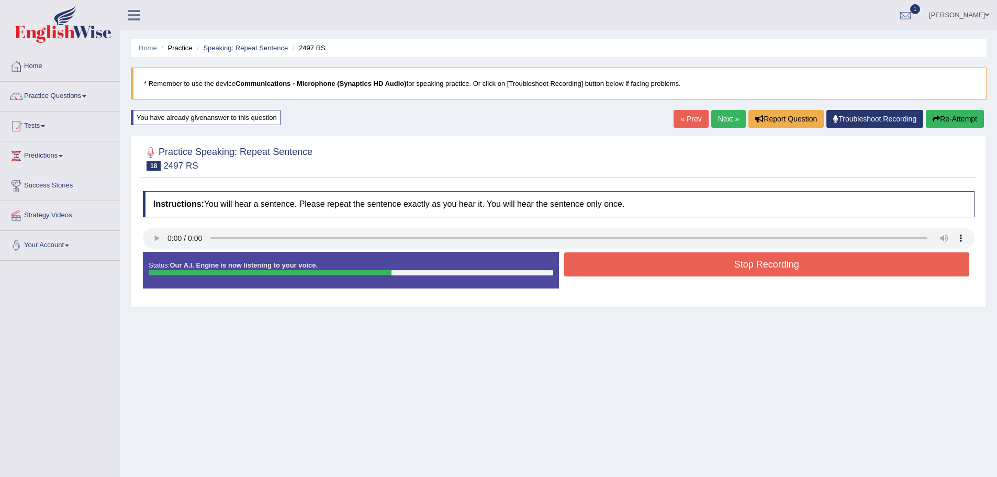
click at [727, 269] on button "Stop Recording" at bounding box center [766, 264] width 405 height 24
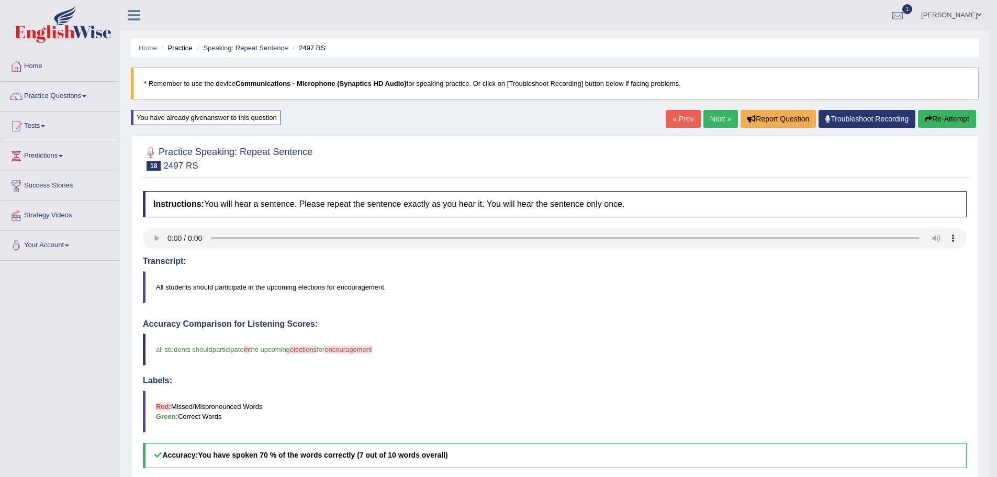
click at [703, 121] on link "Next »" at bounding box center [720, 119] width 35 height 18
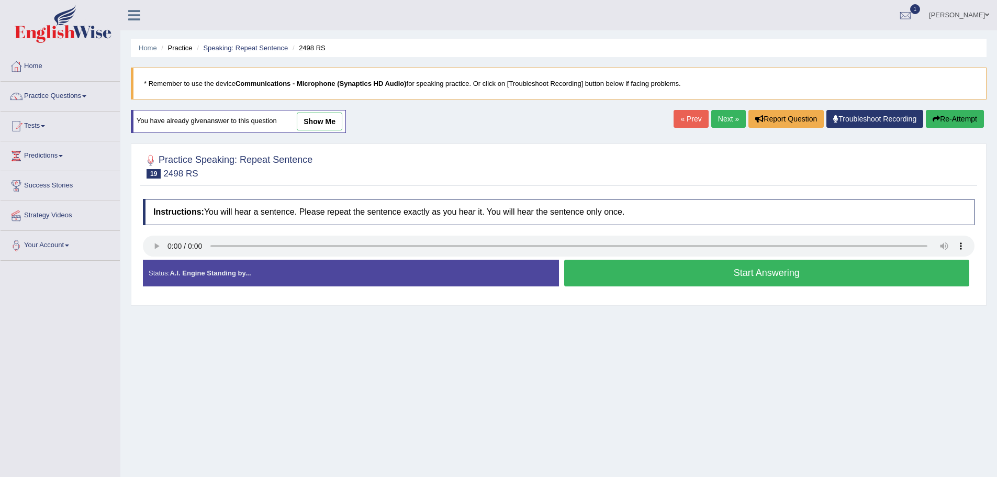
click at [733, 278] on button "Start Answering" at bounding box center [766, 273] width 405 height 27
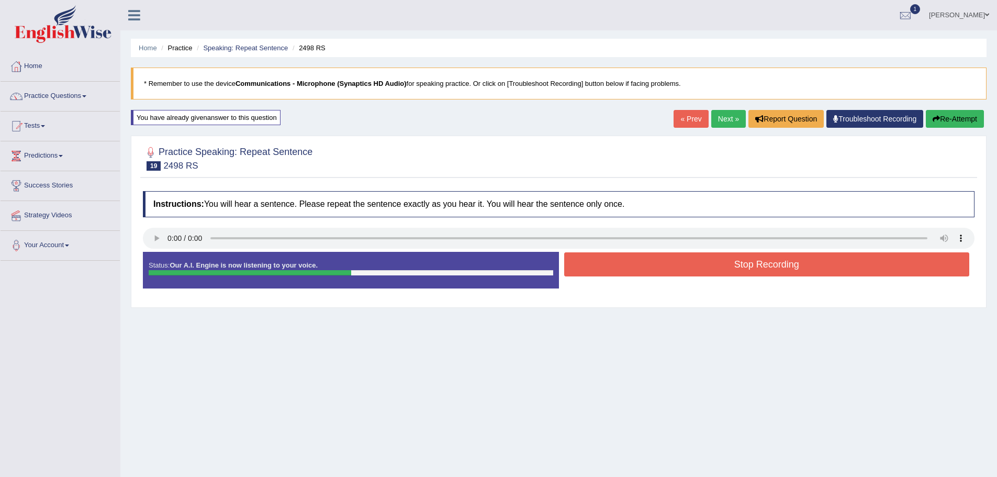
click at [732, 262] on button "Stop Recording" at bounding box center [766, 264] width 405 height 24
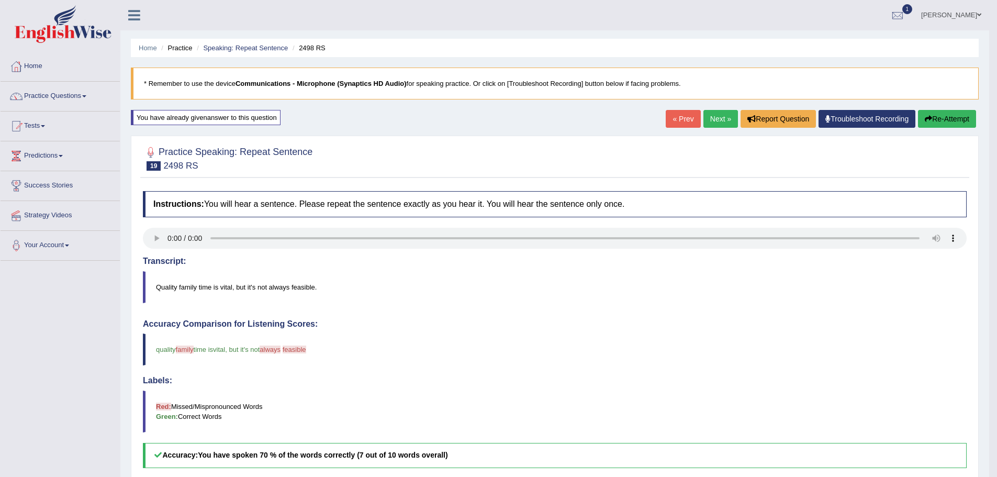
click at [703, 116] on link "Next »" at bounding box center [720, 119] width 35 height 18
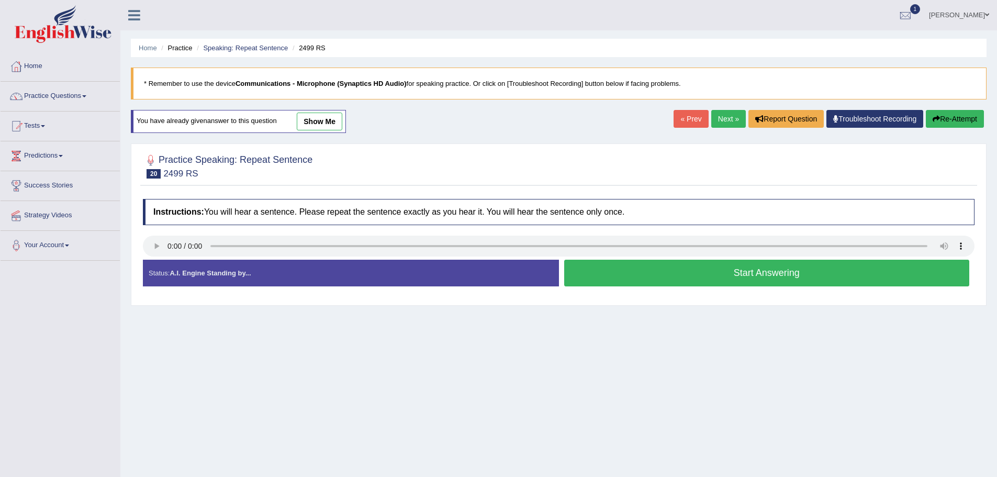
click at [685, 271] on button "Start Answering" at bounding box center [766, 273] width 405 height 27
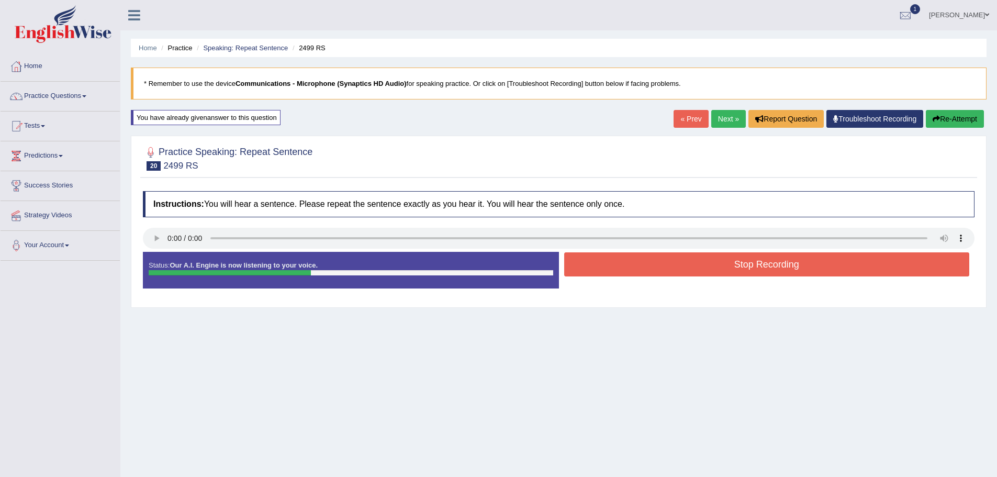
click at [689, 266] on button "Stop Recording" at bounding box center [766, 264] width 405 height 24
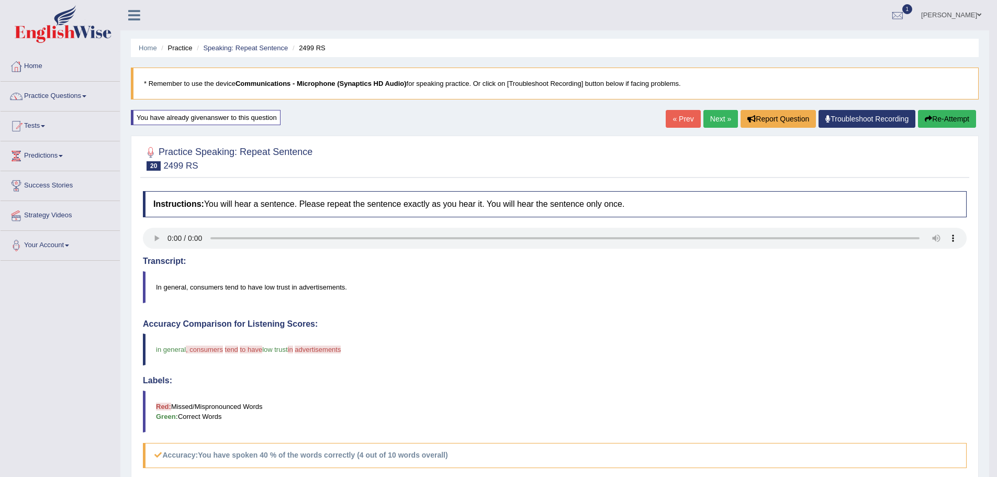
click at [703, 117] on link "Next »" at bounding box center [720, 119] width 35 height 18
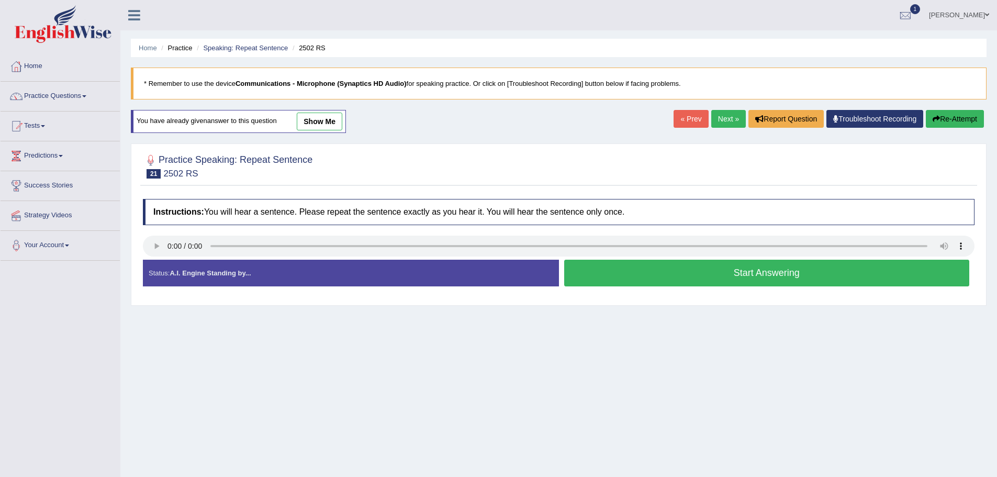
click at [698, 275] on button "Start Answering" at bounding box center [766, 273] width 405 height 27
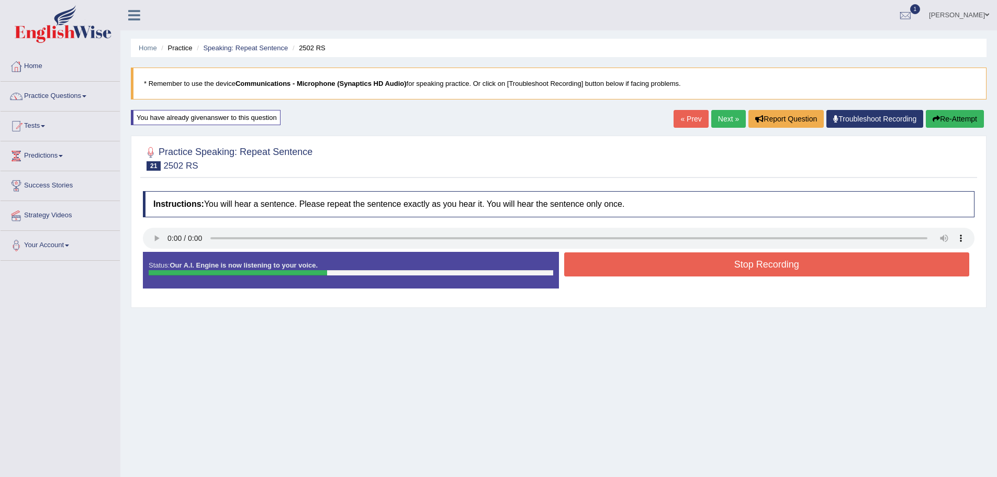
click at [706, 262] on button "Stop Recording" at bounding box center [766, 264] width 405 height 24
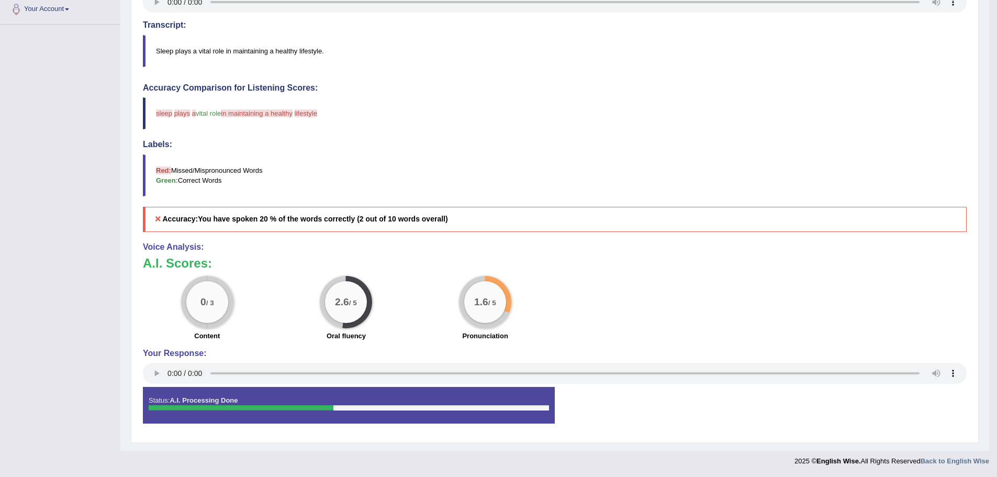
scroll to position [27, 0]
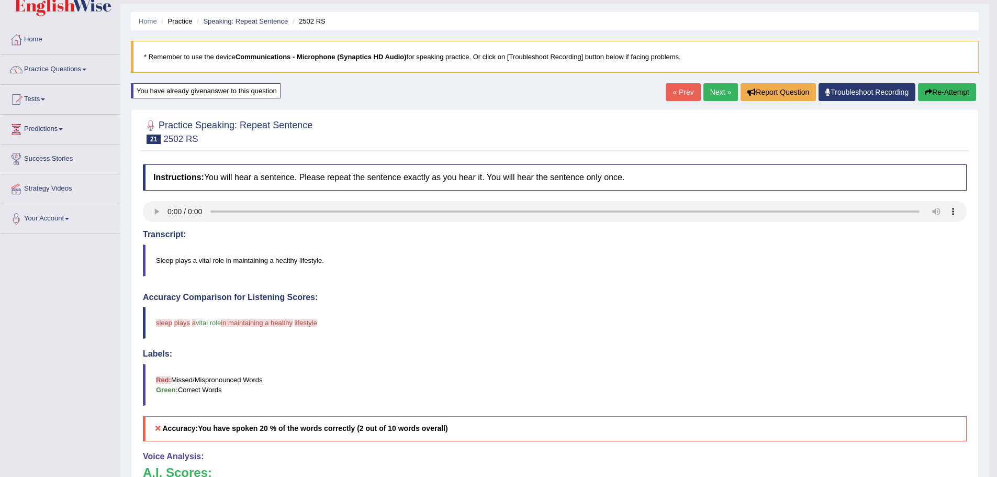
click at [703, 89] on link "Next »" at bounding box center [720, 92] width 35 height 18
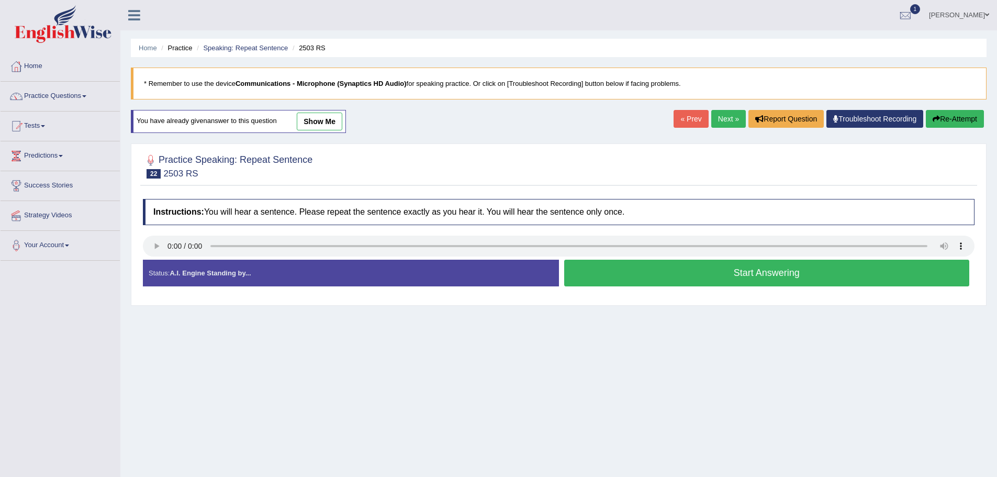
click at [730, 275] on button "Start Answering" at bounding box center [766, 273] width 405 height 27
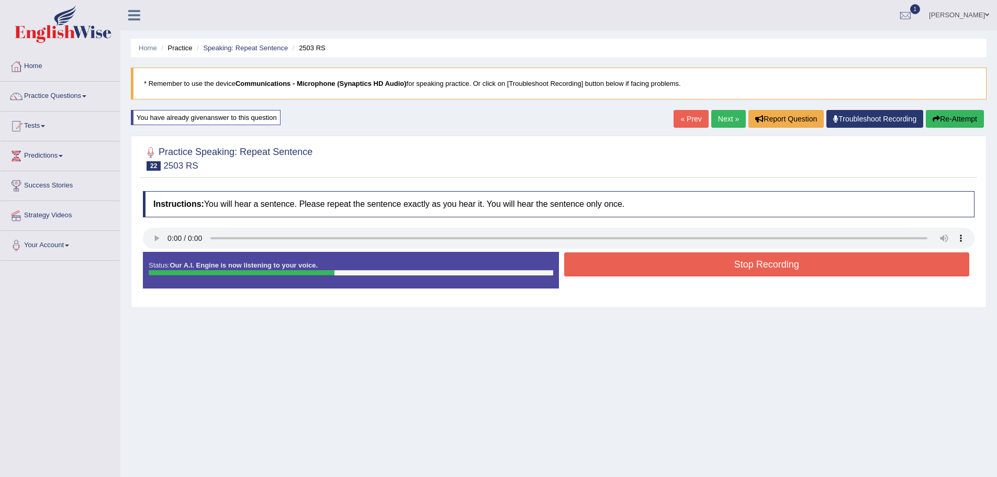
click at [730, 272] on button "Stop Recording" at bounding box center [766, 264] width 405 height 24
